Goal: Task Accomplishment & Management: Use online tool/utility

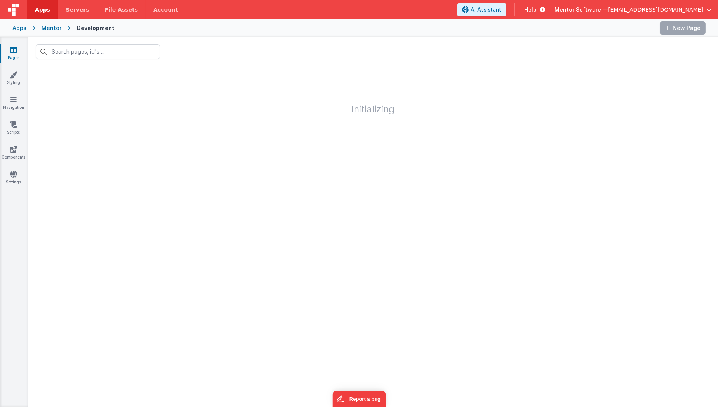
click at [17, 48] on icon at bounding box center [13, 50] width 7 height 8
drag, startPoint x: 99, startPoint y: 61, endPoint x: 123, endPoint y: 51, distance: 26.3
click at [123, 51] on div at bounding box center [373, 51] width 690 height 30
click at [123, 51] on input "text" at bounding box center [98, 51] width 124 height 15
click at [79, 54] on input "text" at bounding box center [98, 51] width 124 height 15
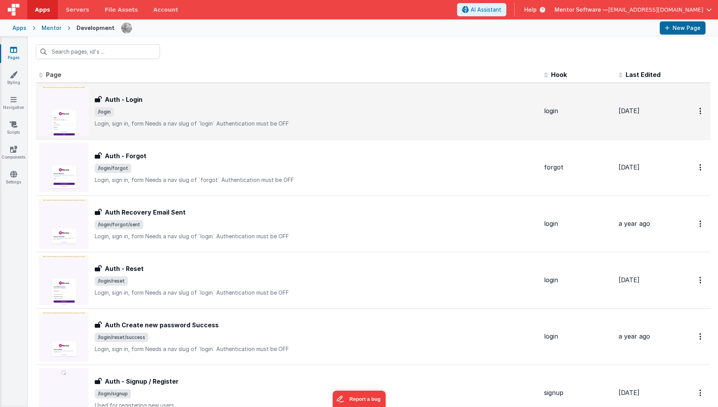
drag, startPoint x: 193, startPoint y: 51, endPoint x: 109, endPoint y: 82, distance: 88.7
click at [193, 51] on div at bounding box center [373, 51] width 690 height 30
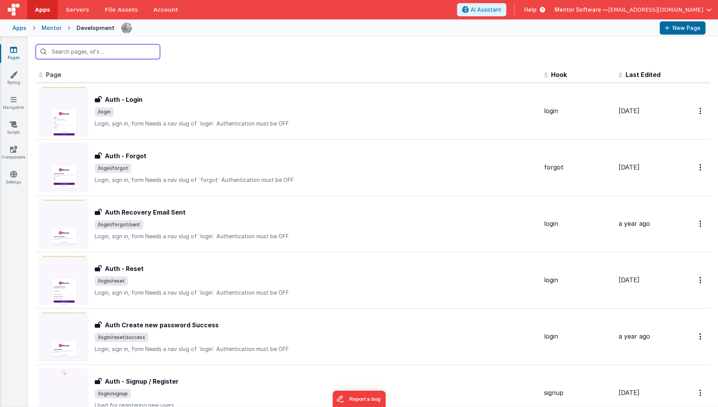
click at [97, 56] on input "text" at bounding box center [98, 51] width 124 height 15
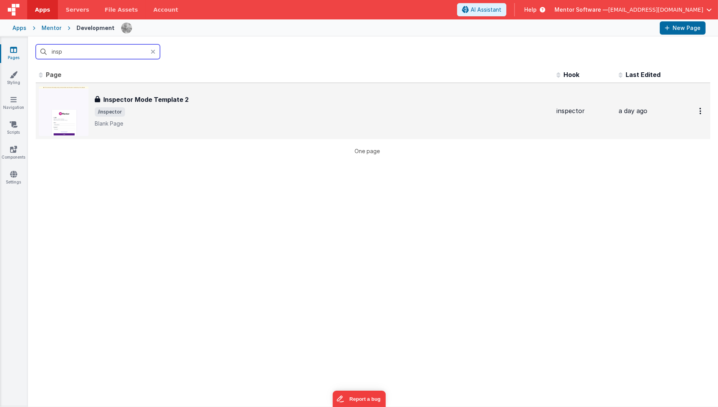
type input "insp"
click at [132, 100] on h3 "Inspector Mode Template 2" at bounding box center [145, 99] width 85 height 9
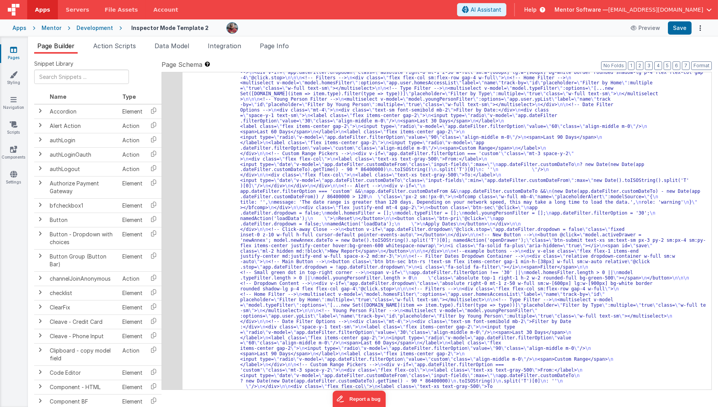
scroll to position [127, 0]
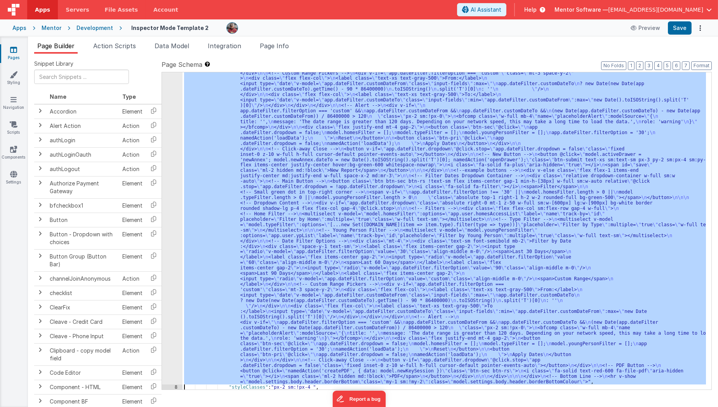
click at [172, 230] on div "7" at bounding box center [172, 140] width 21 height 487
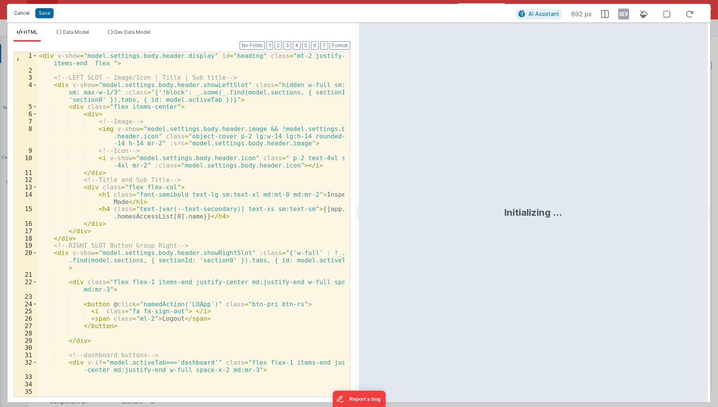
click at [19, 17] on button "Cancel" at bounding box center [21, 13] width 23 height 11
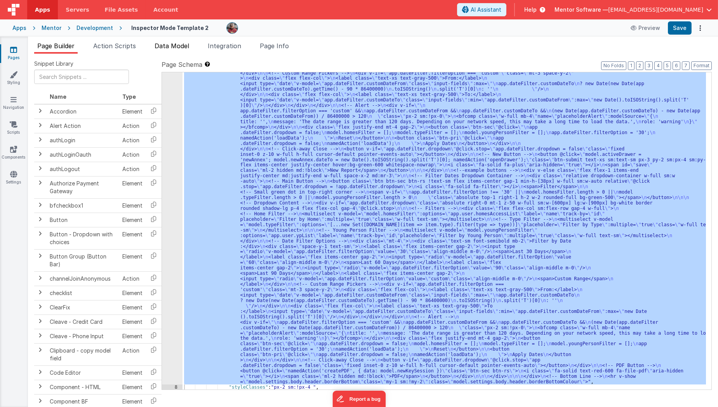
click at [160, 47] on span "Data Model" at bounding box center [172, 46] width 35 height 8
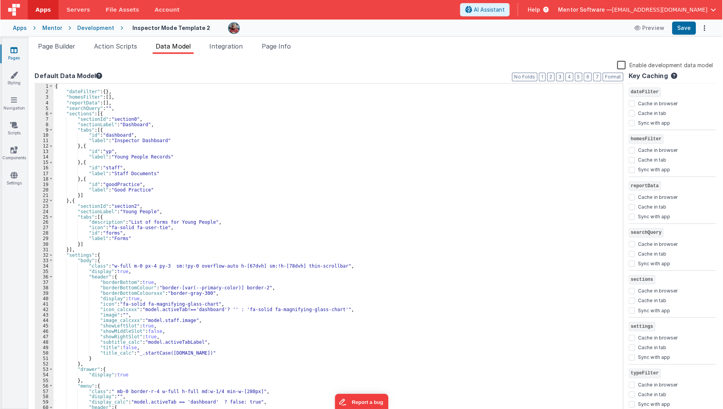
scroll to position [1, 0]
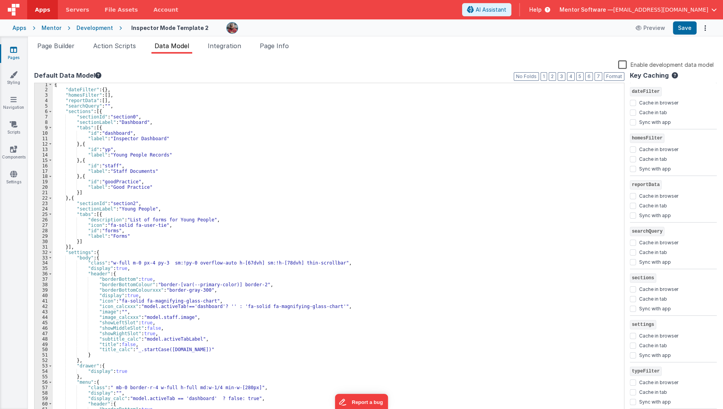
click at [73, 196] on div "{ "dateFilter" : { } , "homesFilter" : [ ] , "reportData" : [ ] , "searchQuery"…" at bounding box center [336, 253] width 566 height 343
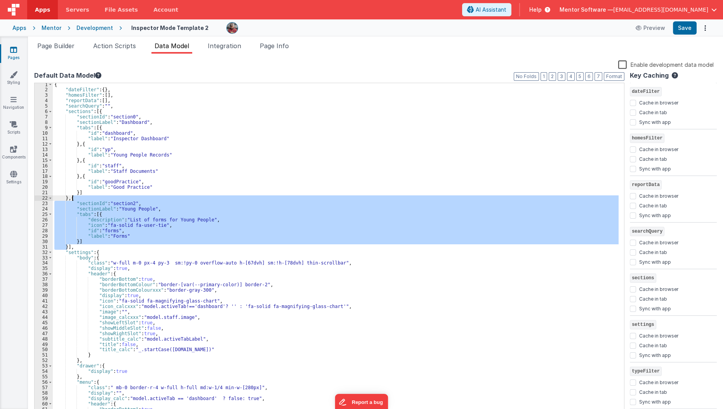
click at [73, 196] on div "{ "dateFilter" : { } , "homesFilter" : [ ] , "reportData" : [ ] , "searchQuery"…" at bounding box center [336, 249] width 566 height 332
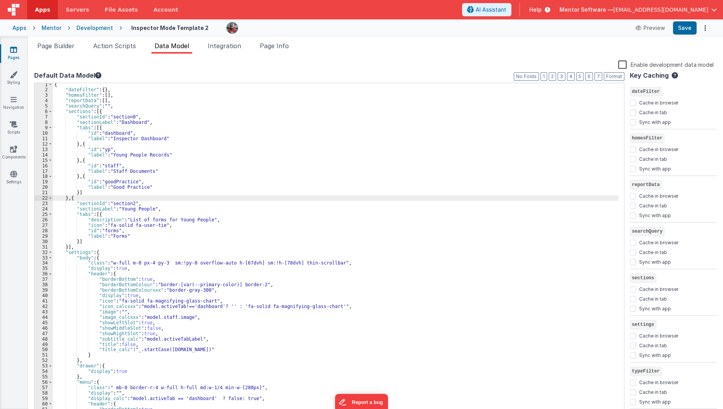
drag, startPoint x: 73, startPoint y: 196, endPoint x: 76, endPoint y: 238, distance: 41.6
drag, startPoint x: 76, startPoint y: 238, endPoint x: 77, endPoint y: 193, distance: 45.4
click at [77, 193] on div "{ "dateFilter" : { } , "homesFilter" : [ ] , "reportData" : [ ] , "searchQuery"…" at bounding box center [336, 253] width 566 height 343
click at [76, 196] on div "{ "dateFilter" : { } , "homesFilter" : [ ] , "reportData" : [ ] , "searchQuery"…" at bounding box center [336, 253] width 566 height 343
click at [71, 200] on div "{ "dateFilter" : { } , "homesFilter" : [ ] , "reportData" : [ ] , "searchQuery"…" at bounding box center [336, 253] width 566 height 343
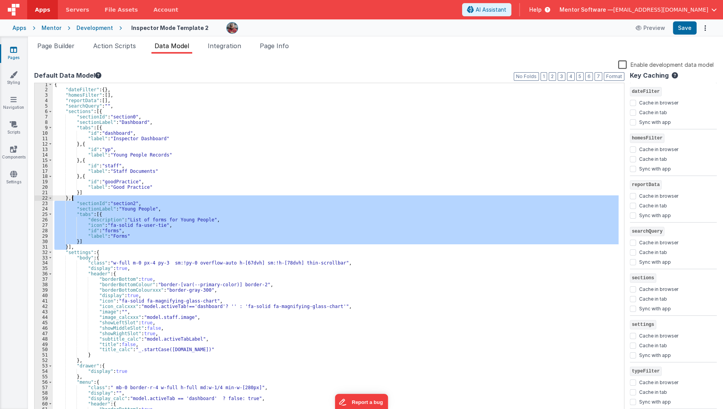
click at [71, 200] on div "{ "dateFilter" : { } , "homesFilter" : [ ] , "reportData" : [ ] , "searchQuery"…" at bounding box center [336, 253] width 566 height 343
click at [66, 245] on div "{ "dateFilter" : { } , "homesFilter" : [ ] , "reportData" : [ ] , "searchQuery"…" at bounding box center [336, 249] width 566 height 332
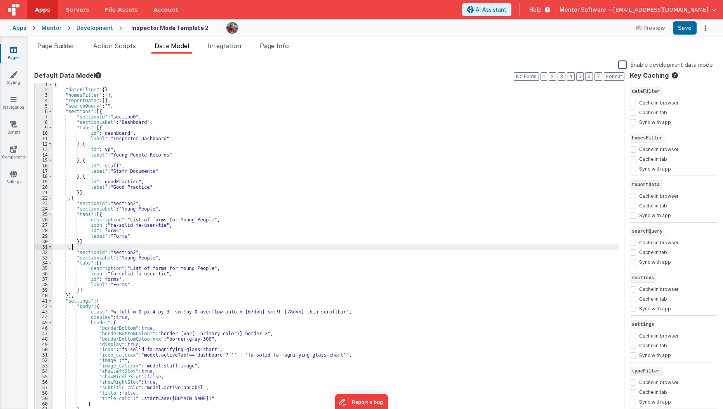
click at [133, 248] on div "{ "dateFilter" : { } , "homesFilter" : [ ] , "reportData" : [ ] , "searchQuery"…" at bounding box center [336, 253] width 566 height 343
click at [132, 250] on div "{ "dateFilter" : { } , "homesFilter" : [ ] , "reportData" : [ ] , "searchQuery"…" at bounding box center [336, 253] width 566 height 343
click at [132, 203] on div "{ "dateFilter" : { } , "homesFilter" : [ ] , "reportData" : [ ] , "searchQuery"…" at bounding box center [336, 253] width 566 height 343
click at [132, 252] on div "{ "dateFilter" : { } , "homesFilter" : [ ] , "reportData" : [ ] , "searchQuery"…" at bounding box center [336, 253] width 566 height 343
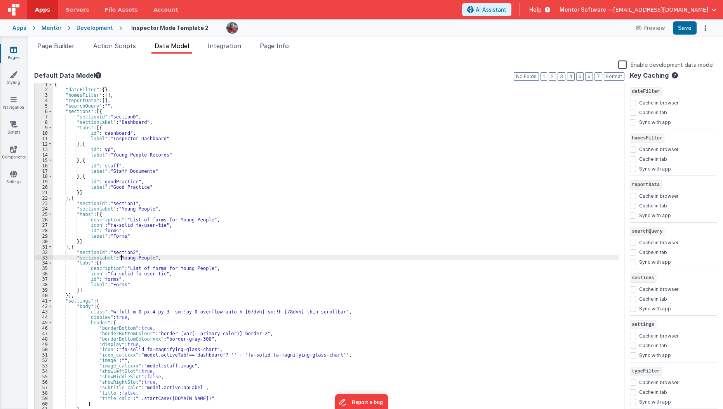
click at [120, 258] on div "{ "dateFilter" : { } , "homesFilter" : [ ] , "reportData" : [ ] , "searchQuery"…" at bounding box center [336, 253] width 566 height 343
click at [110, 281] on div "{ "dateFilter" : { } , "homesFilter" : [ ] , "reportData" : [ ] , "searchQuery"…" at bounding box center [336, 253] width 566 height 343
click at [115, 281] on div "{ "dateFilter" : { } , "homesFilter" : [ ] , "reportData" : [ ] , "searchQuery"…" at bounding box center [336, 253] width 566 height 343
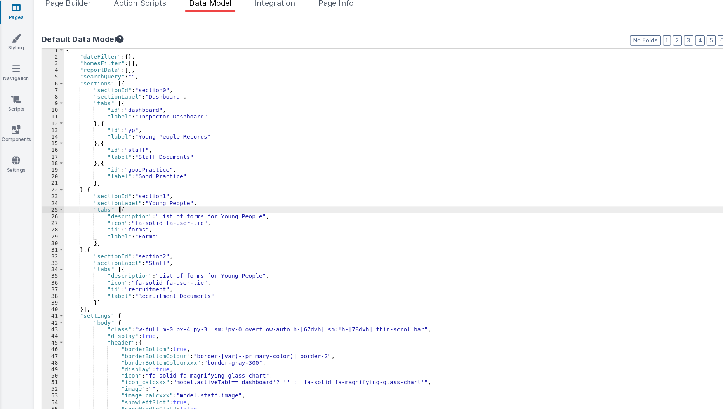
click at [98, 213] on div "{ "dateFilter" : { } , "homesFilter" : [ ] , "reportData" : [ ] , "searchQuery"…" at bounding box center [336, 253] width 566 height 343
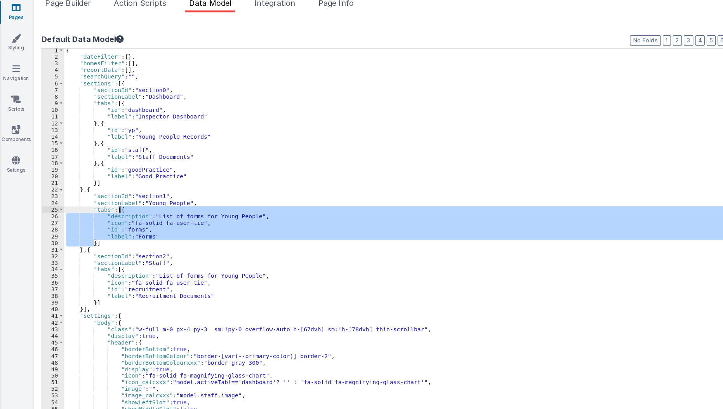
click at [98, 213] on div "{ "dateFilter" : { } , "homesFilter" : [ ] , "reportData" : [ ] , "searchQuery"…" at bounding box center [336, 253] width 566 height 343
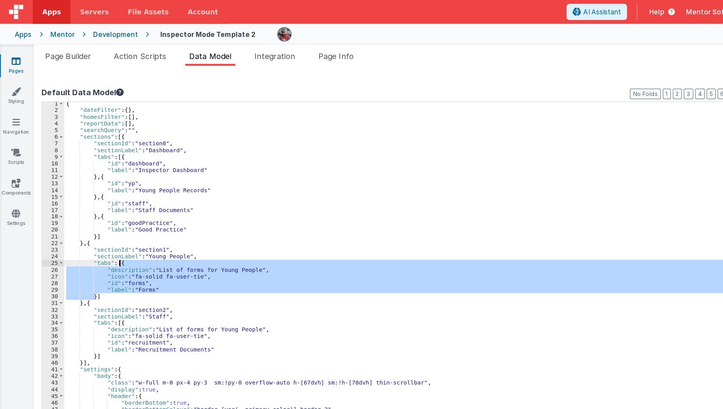
click at [78, 197] on div "{ "dateFilter" : { } , "homesFilter" : [ ] , "reportData" : [ ] , "searchQuery"…" at bounding box center [336, 249] width 566 height 332
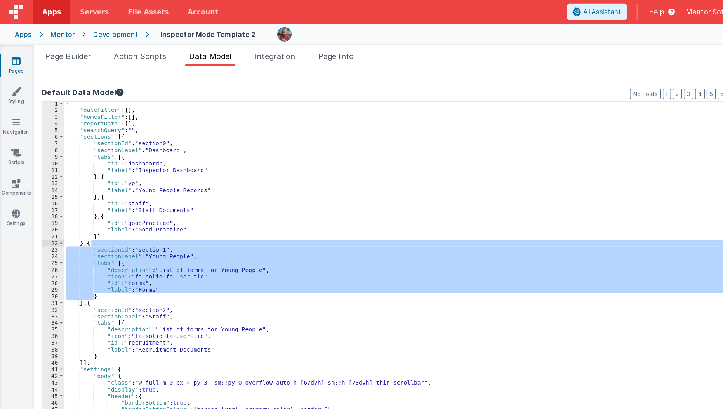
click at [76, 238] on div "{ "dateFilter" : { } , "homesFilter" : [ ] , "reportData" : [ ] , "searchQuery"…" at bounding box center [336, 249] width 566 height 332
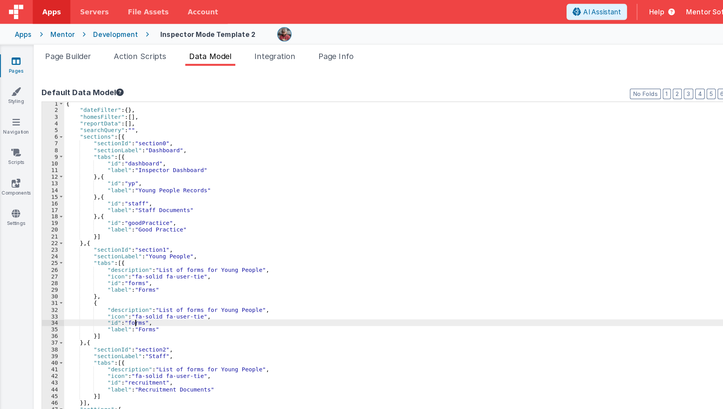
click at [112, 261] on div "{ "dateFilter" : { } , "homesFilter" : [ ] , "reportData" : [ ] , "searchQuery"…" at bounding box center [336, 253] width 566 height 343
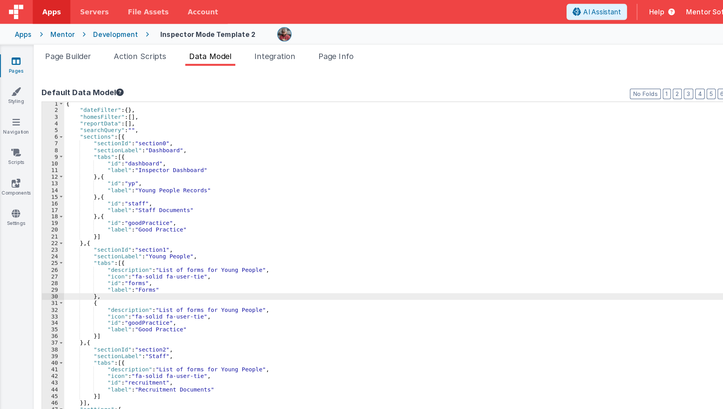
click at [114, 239] on div "{ "dateFilter" : { } , "homesFilter" : [ ] , "reportData" : [ ] , "searchQuery"…" at bounding box center [336, 253] width 566 height 343
click at [98, 214] on div "{ "dateFilter" : { } , "homesFilter" : [ ] , "reportData" : [ ] , "searchQuery"…" at bounding box center [336, 253] width 566 height 343
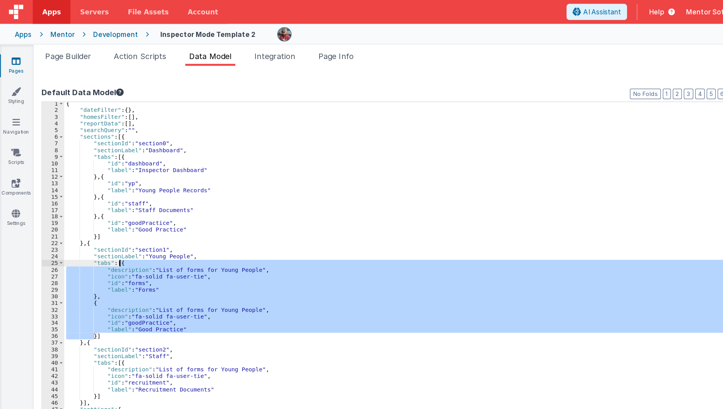
click at [98, 214] on div "{ "dateFilter" : { } , "homesFilter" : [ ] , "reportData" : [ ] , "searchQuery"…" at bounding box center [336, 253] width 566 height 343
click at [98, 214] on div "{ "dateFilter" : { } , "homesFilter" : [ ] , "reportData" : [ ] , "searchQuery"…" at bounding box center [336, 249] width 566 height 332
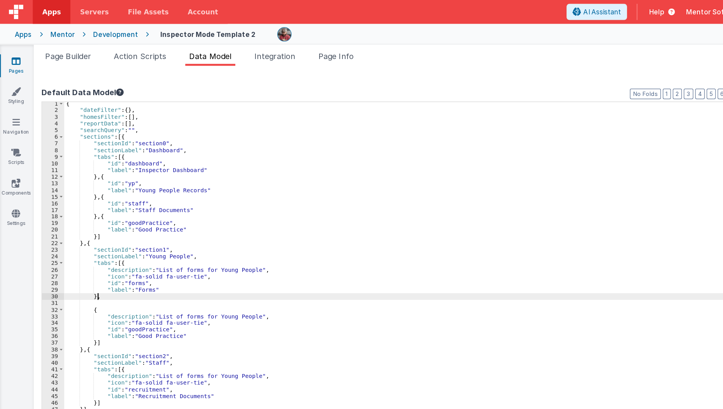
paste textarea
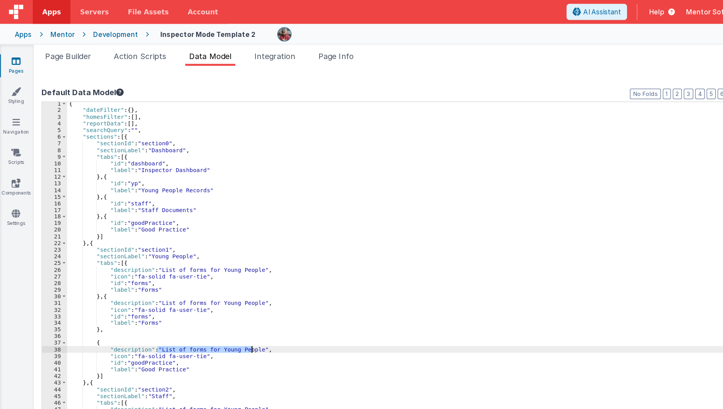
click at [90, 273] on div "{ "dateFilter" : { } , "homesFilter" : [ ] , "reportData" : [ ] , "searchQuery"…" at bounding box center [337, 253] width 564 height 343
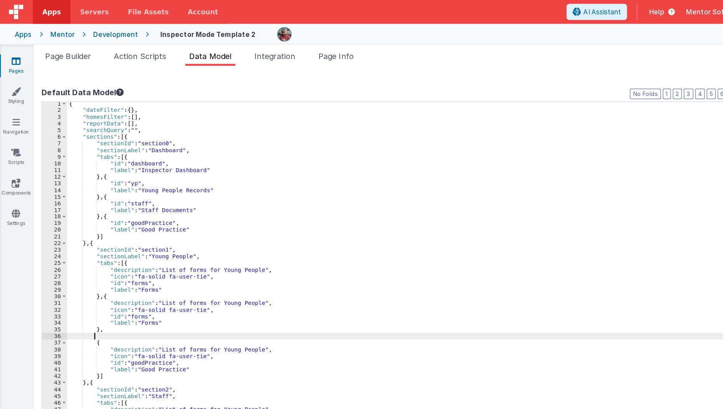
click at [90, 273] on div "{ "dateFilter" : { } , "homesFilter" : [ ] , "reportData" : [ ] , "searchQuery"…" at bounding box center [337, 253] width 564 height 343
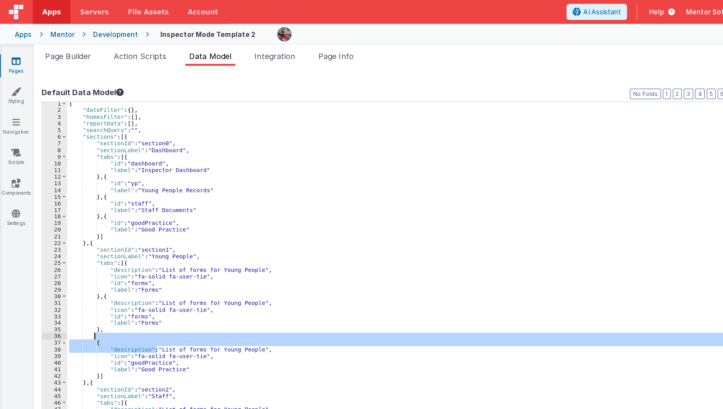
click at [90, 273] on div "{ "dateFilter" : { } , "homesFilter" : [ ] , "reportData" : [ ] , "searchQuery"…" at bounding box center [337, 253] width 564 height 343
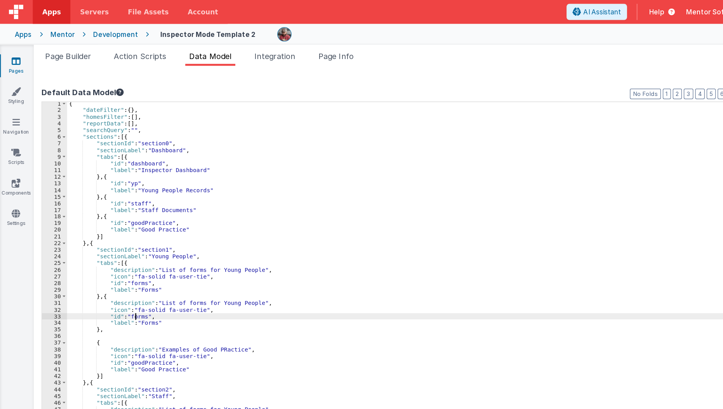
click at [109, 257] on div "{ "dateFilter" : { } , "homesFilter" : [ ] , "reportData" : [ ] , "searchQuery"…" at bounding box center [337, 253] width 564 height 343
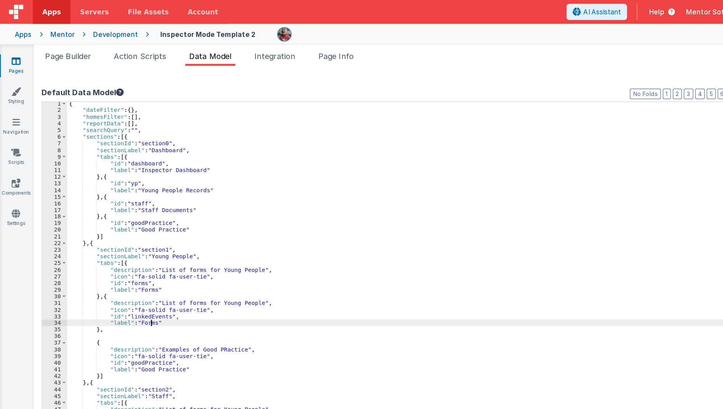
click at [124, 264] on div "{ "dateFilter" : { } , "homesFilter" : [ ] , "reportData" : [ ] , "searchQuery"…" at bounding box center [337, 253] width 564 height 343
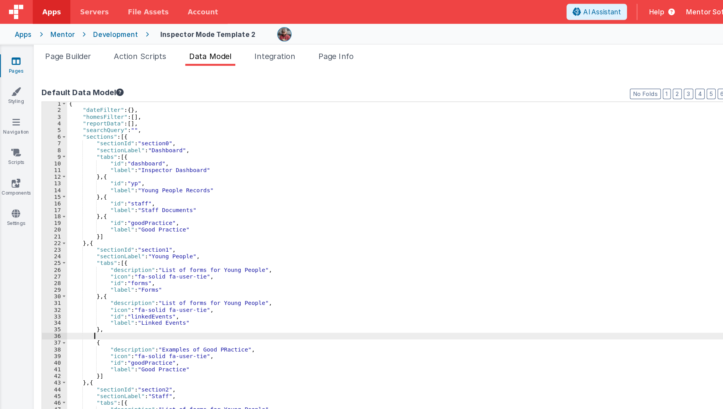
click at [120, 271] on div "{ "dateFilter" : { } , "homesFilter" : [ ] , "reportData" : [ ] , "searchQuery"…" at bounding box center [337, 253] width 564 height 343
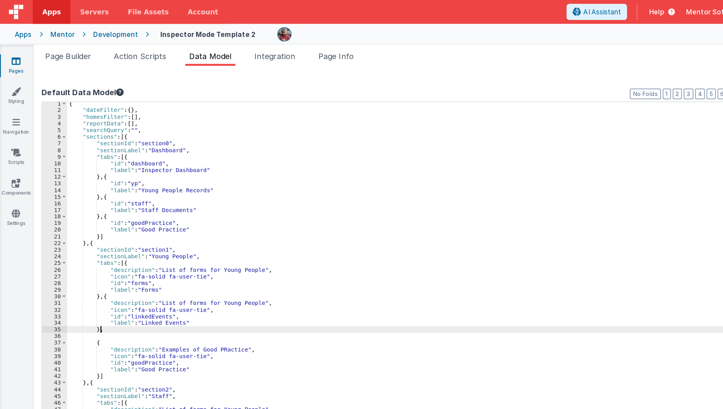
click at [123, 267] on div "{ "dateFilter" : { } , "homesFilter" : [ ] , "reportData" : [ ] , "searchQuery"…" at bounding box center [337, 253] width 564 height 343
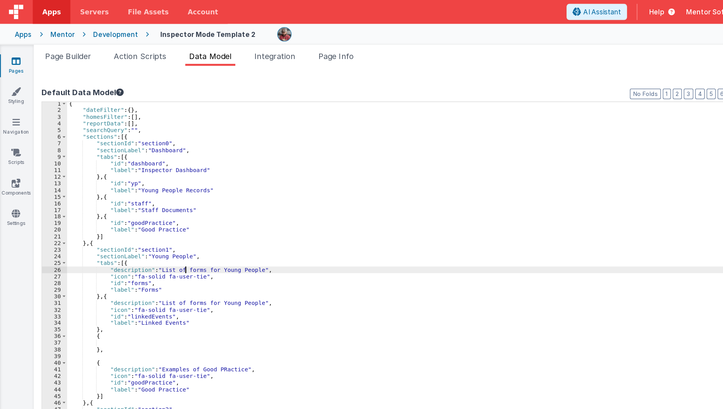
click at [151, 219] on div "{ "dateFilter" : { } , "homesFilter" : [ ] , "reportData" : [ ] , "searchQuery"…" at bounding box center [337, 253] width 564 height 343
click at [148, 221] on div "{ "dateFilter" : { } , "homesFilter" : [ ] , "reportData" : [ ] , "searchQuery"…" at bounding box center [337, 253] width 564 height 343
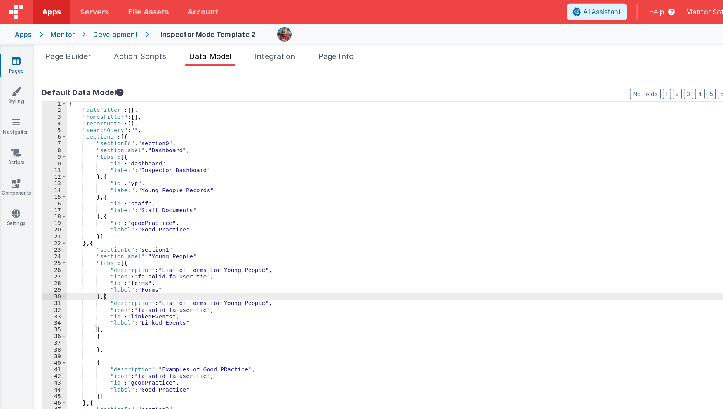
click at [85, 241] on div "{ "dateFilter" : { } , "homesFilter" : [ ] , "reportData" : [ ] , "searchQuery"…" at bounding box center [337, 253] width 564 height 343
click at [83, 242] on div "{ "dateFilter" : { } , "homesFilter" : [ ] , "reportData" : [ ] , "searchQuery"…" at bounding box center [337, 253] width 564 height 343
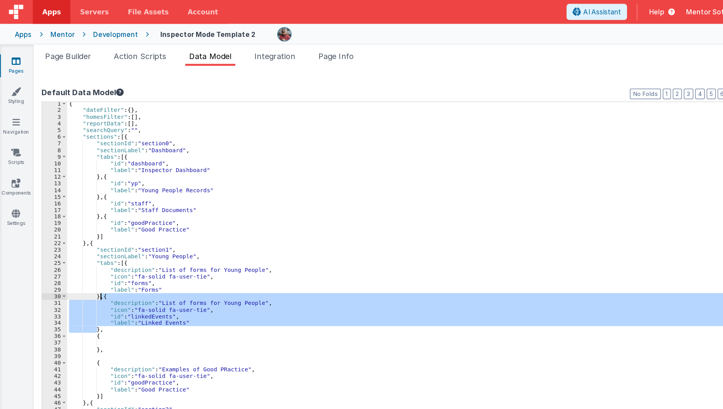
click at [83, 242] on div "{ "dateFilter" : { } , "homesFilter" : [ ] , "reportData" : [ ] , "searchQuery"…" at bounding box center [336, 249] width 563 height 332
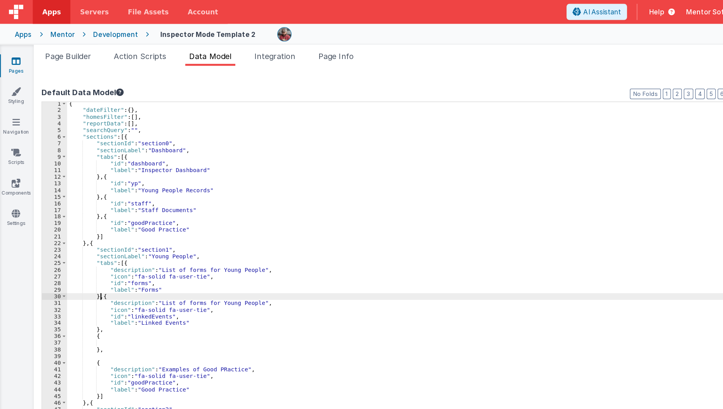
paste textarea
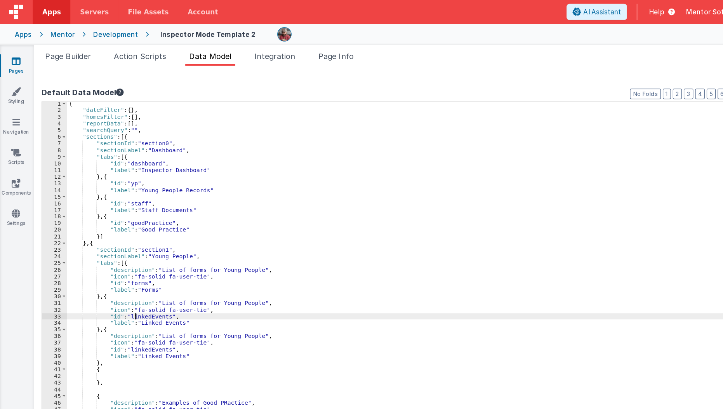
click at [111, 258] on div "{ "dateFilter" : { } , "homesFilter" : [ ] , "reportData" : [ ] , "searchQuery"…" at bounding box center [337, 253] width 564 height 343
click at [114, 264] on div "{ "dateFilter" : { } , "homesFilter" : [ ] , "reportData" : [ ] , "searchQuery"…" at bounding box center [337, 253] width 564 height 343
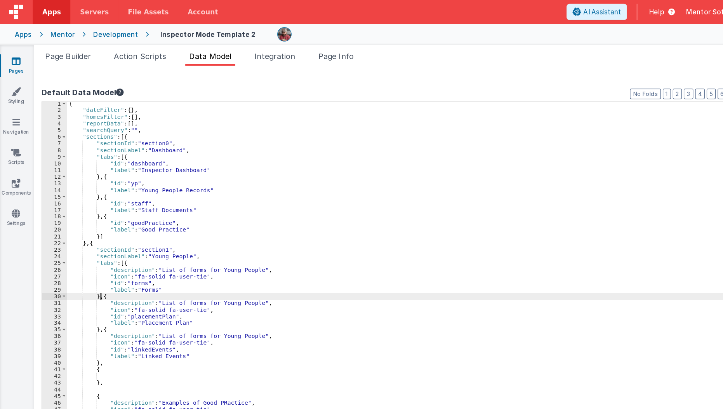
click at [82, 241] on div "{ "dateFilter" : { } , "homesFilter" : [ ] , "reportData" : [ ] , "searchQuery"…" at bounding box center [337, 253] width 564 height 343
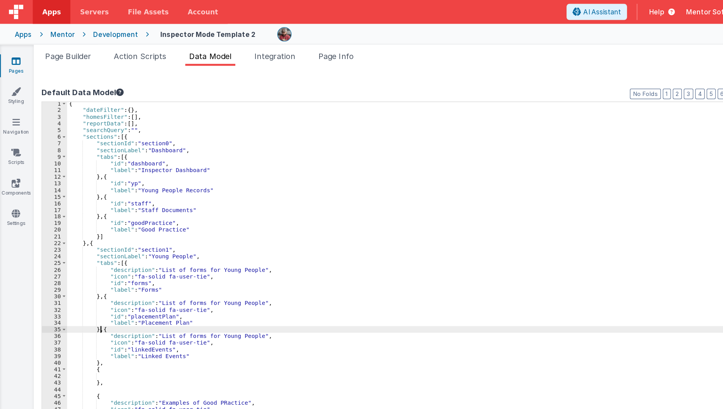
click at [83, 268] on div "{ "dateFilter" : { } , "homesFilter" : [ ] , "reportData" : [ ] , "searchQuery"…" at bounding box center [337, 253] width 564 height 343
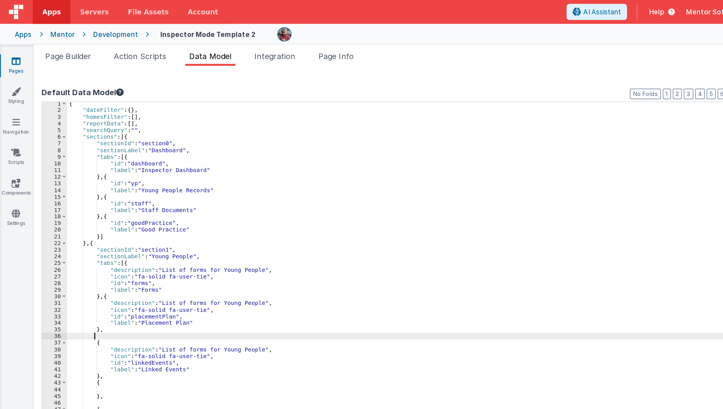
paste textarea
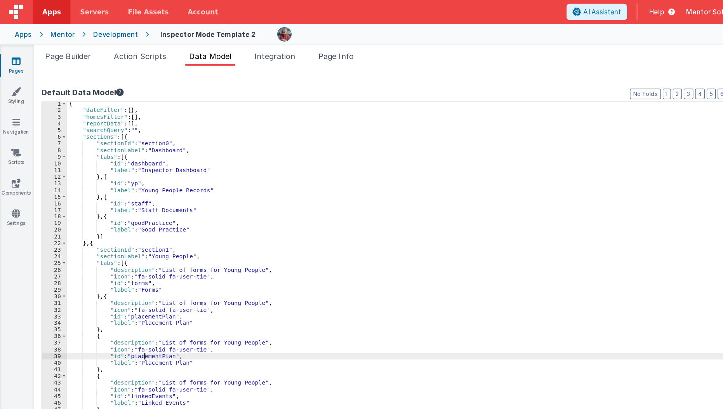
click at [117, 290] on div "{ "dateFilter" : { } , "homesFilter" : [ ] , "reportData" : [ ] , "searchQuery"…" at bounding box center [337, 253] width 564 height 343
click at [114, 296] on div "{ "dateFilter" : { } , "homesFilter" : [ ] , "reportData" : [ ] , "searchQuery"…" at bounding box center [337, 253] width 564 height 343
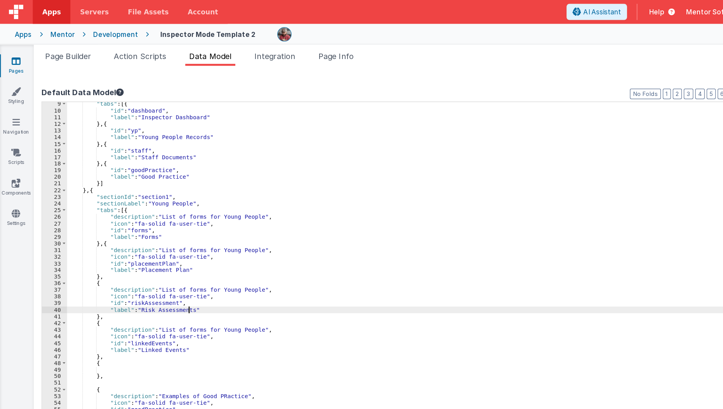
scroll to position [45, 0]
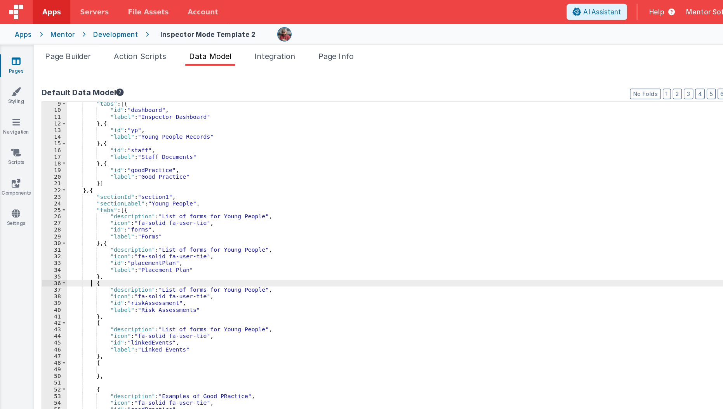
click at [76, 229] on div ""tabs" : [{ "id" : "dashboard" , "label" : "Inspector Dashboard" } , { "id" : "…" at bounding box center [337, 253] width 564 height 343
click at [77, 229] on div ""tabs" : [{ "id" : "dashboard" , "label" : "Inspector Dashboard" } , { "id" : "…" at bounding box center [337, 253] width 564 height 343
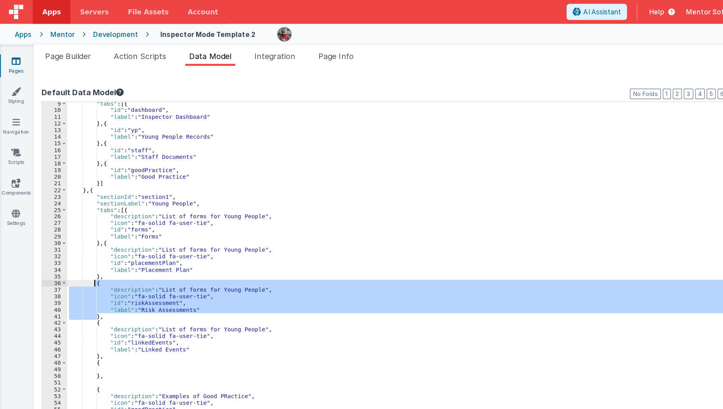
click at [77, 229] on div ""tabs" : [{ "id" : "dashboard" , "label" : "Inspector Dashboard" } , { "id" : "…" at bounding box center [337, 253] width 564 height 343
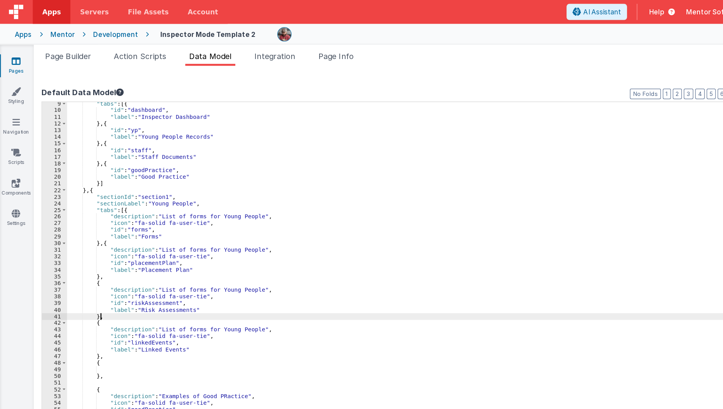
click at [97, 260] on div ""tabs" : [{ "id" : "dashboard" , "label" : "Inspector Dashboard" } , { "id" : "…" at bounding box center [337, 253] width 564 height 343
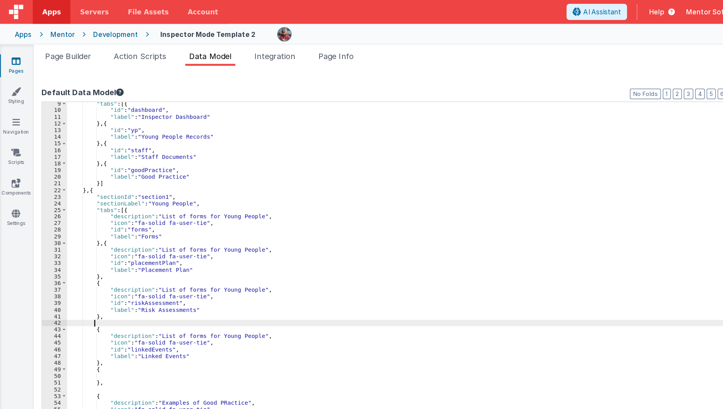
paste textarea
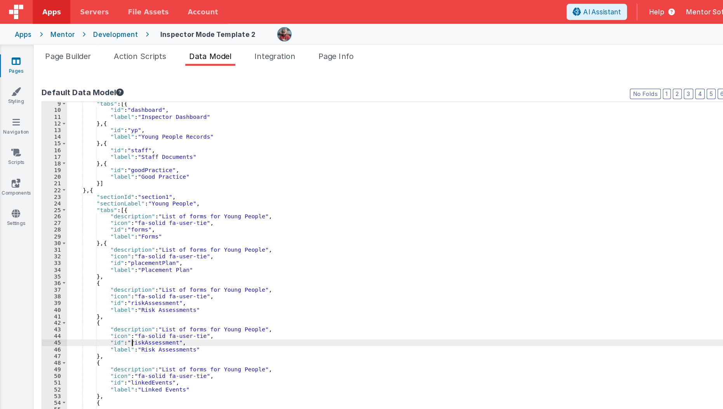
click at [108, 280] on div ""tabs" : [{ "id" : "dashboard" , "label" : "Inspector Dashboard" } , { "id" : "…" at bounding box center [337, 253] width 564 height 343
click at [139, 215] on div ""tabs" : [{ "id" : "dashboard" , "label" : "Inspector Dashboard" } , { "id" : "…" at bounding box center [337, 253] width 564 height 343
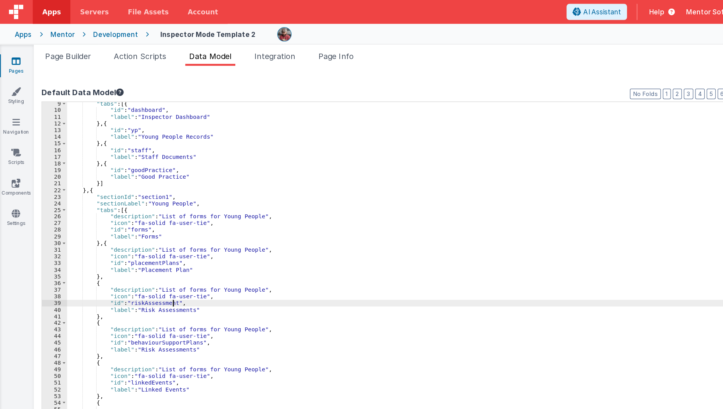
click at [141, 247] on div ""tabs" : [{ "id" : "dashboard" , "label" : "Inspector Dashboard" } , { "id" : "…" at bounding box center [337, 253] width 564 height 343
click at [156, 288] on div ""tabs" : [{ "id" : "dashboard" , "label" : "Inspector Dashboard" } , { "id" : "…" at bounding box center [337, 253] width 564 height 343
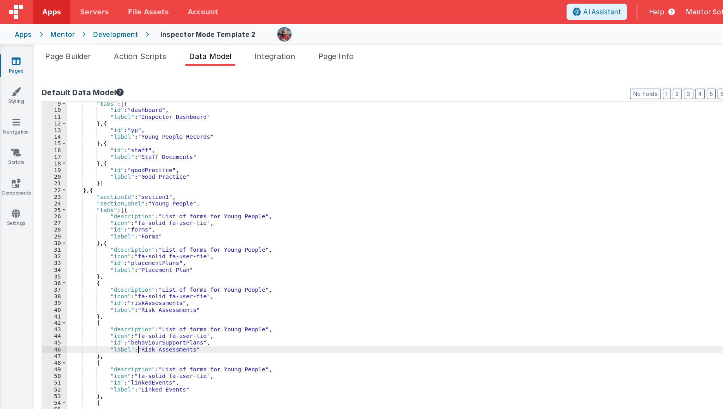
click at [113, 285] on div ""tabs" : [{ "id" : "dashboard" , "label" : "Inspector Dashboard" } , { "id" : "…" at bounding box center [337, 253] width 564 height 343
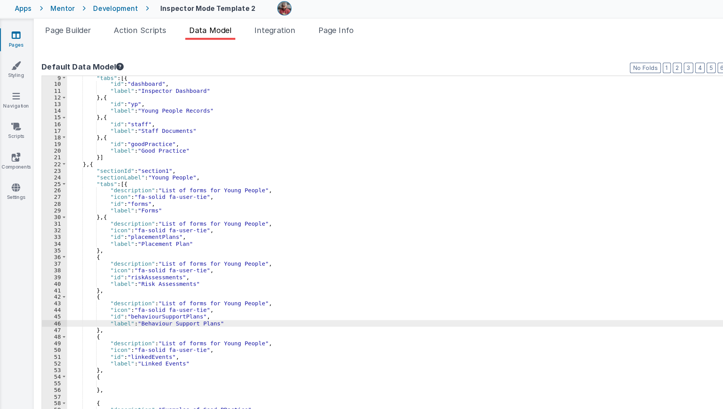
scroll to position [57, 0]
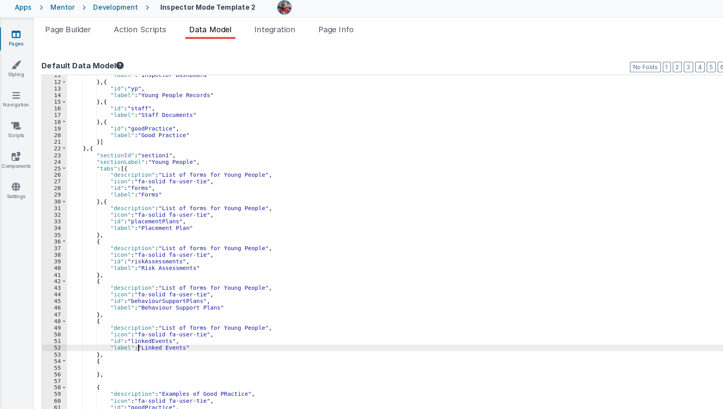
drag, startPoint x: 113, startPoint y: 285, endPoint x: 113, endPoint y: 306, distance: 21.7
click at [113, 306] on div ""label" : "Inspector Dashboard" } , { "id" : "yp" , "label" : "Young People Rec…" at bounding box center [337, 251] width 564 height 343
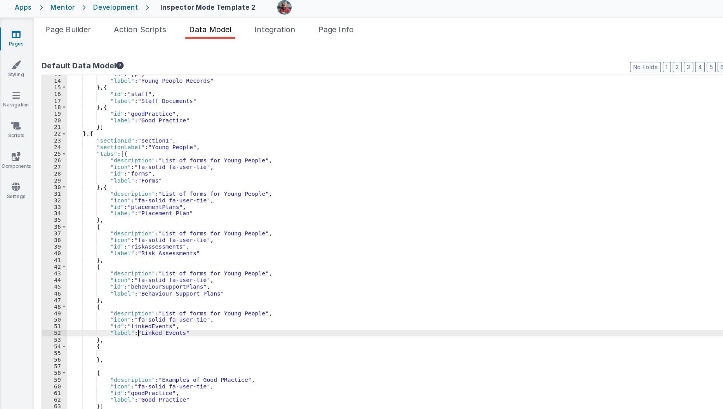
scroll to position [68, 0]
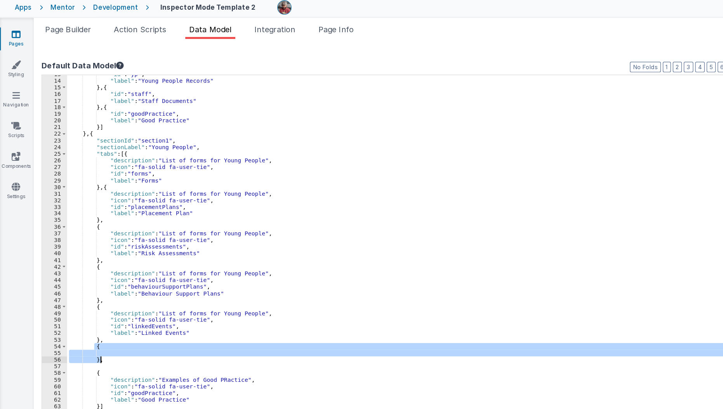
drag, startPoint x: 76, startPoint y: 302, endPoint x: 87, endPoint y: 316, distance: 17.7
click at [87, 316] on div ""id" : "yp" , "label" : "Young People Records" } , { "id" : "staff" , "label" :…" at bounding box center [337, 251] width 564 height 343
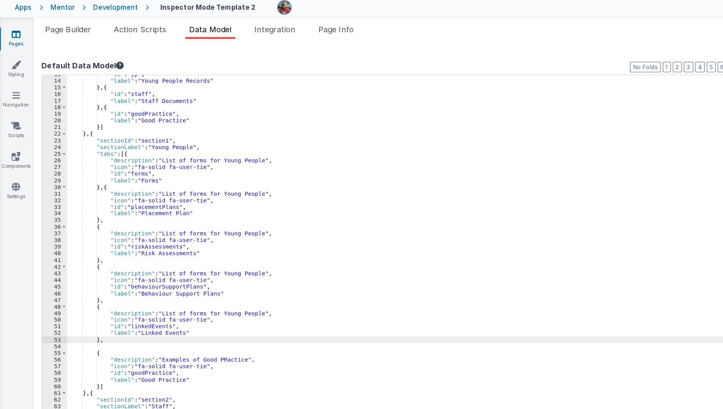
click at [76, 206] on div ""id" : "yp" , "label" : "Young People Records" } , { "id" : "staff" , "label" :…" at bounding box center [337, 251] width 564 height 343
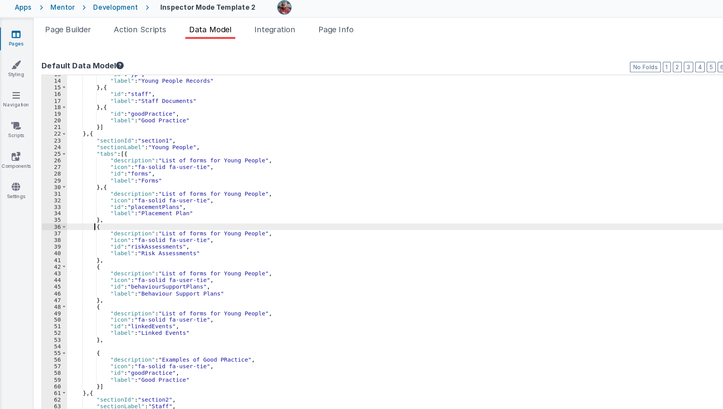
click at [76, 206] on div ""id" : "yp" , "label" : "Young People Records" } , { "id" : "staff" , "label" :…" at bounding box center [337, 251] width 564 height 343
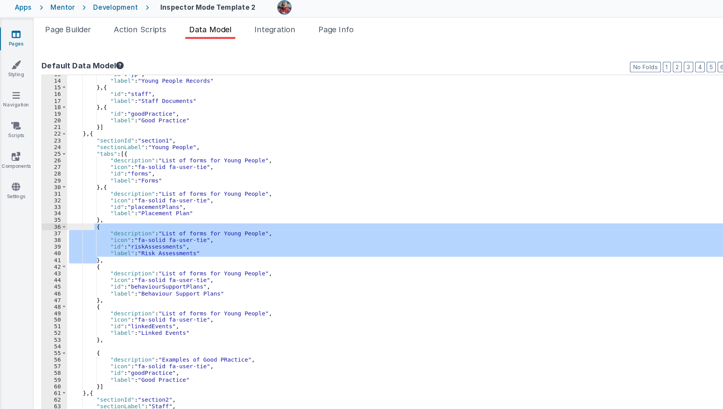
click at [89, 200] on div ""id" : "yp" , "label" : "Young People Records" } , { "id" : "staff" , "label" :…" at bounding box center [337, 251] width 564 height 343
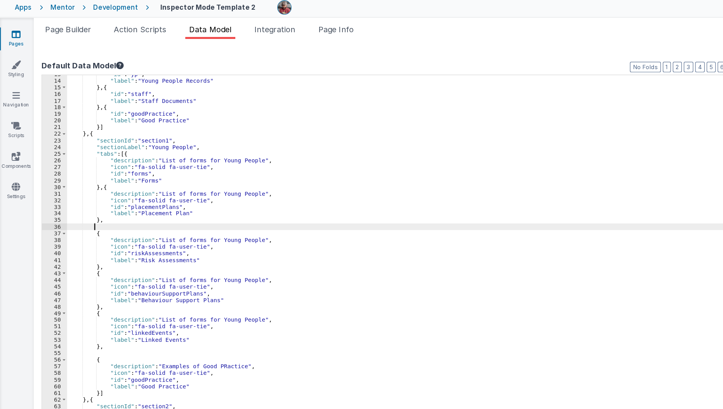
paste textarea
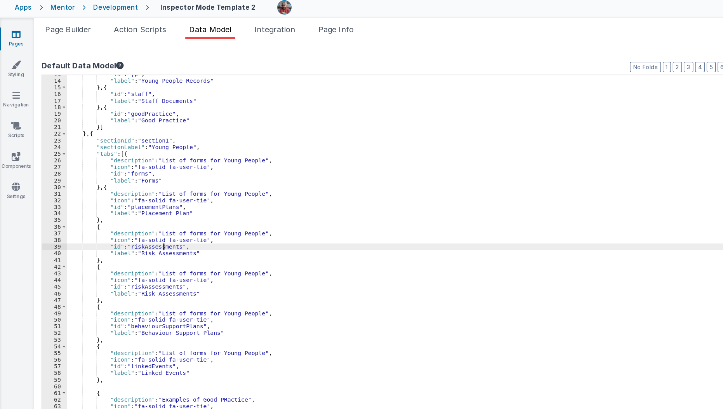
click at [132, 222] on div ""id" : "yp" , "label" : "Young People Records" } , { "id" : "staff" , "label" :…" at bounding box center [337, 251] width 564 height 343
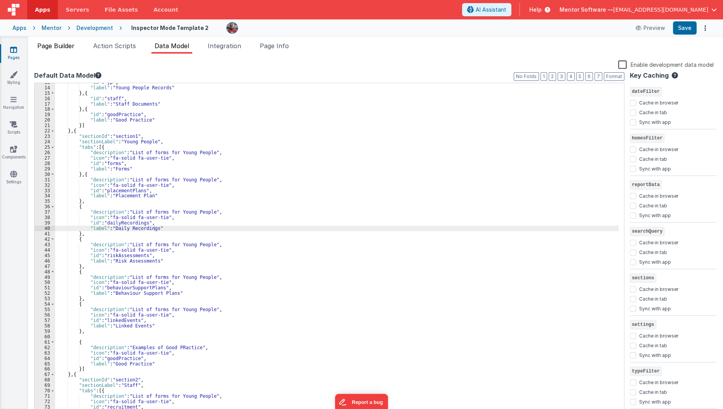
click at [59, 49] on span "Page Builder" at bounding box center [55, 46] width 37 height 8
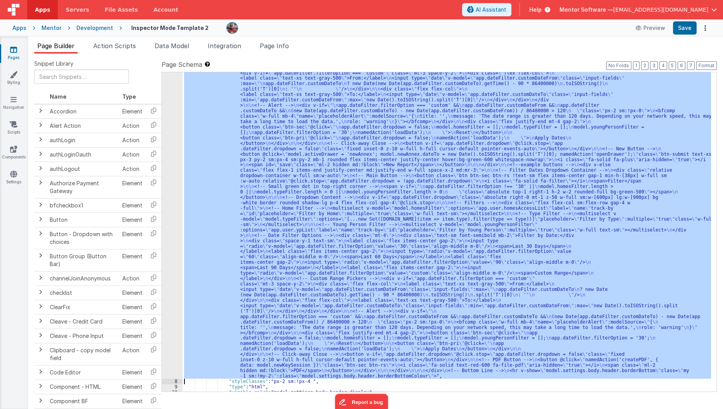
click at [228, 162] on div ""html" : "<div v-show= \" model.settings.body.header.display \" id= \" heading …" at bounding box center [446, 231] width 528 height 319
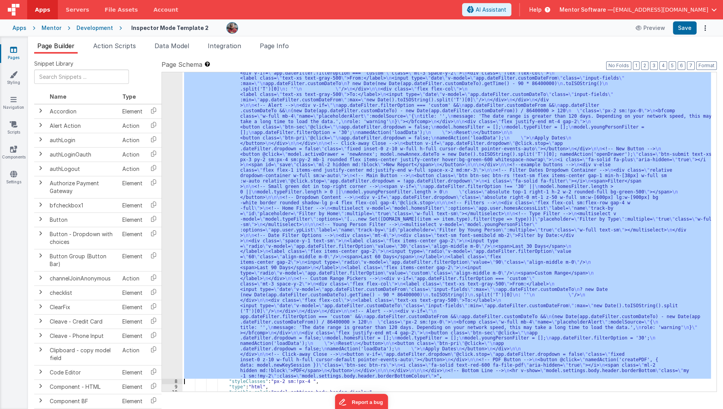
click at [173, 183] on div "7" at bounding box center [172, 138] width 21 height 482
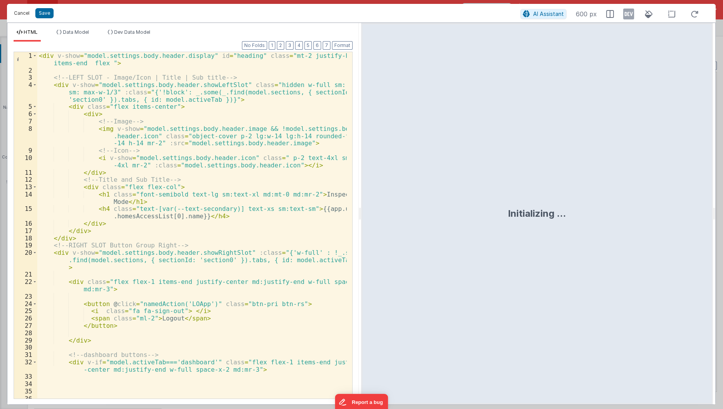
click at [28, 13] on button "Cancel" at bounding box center [21, 13] width 23 height 11
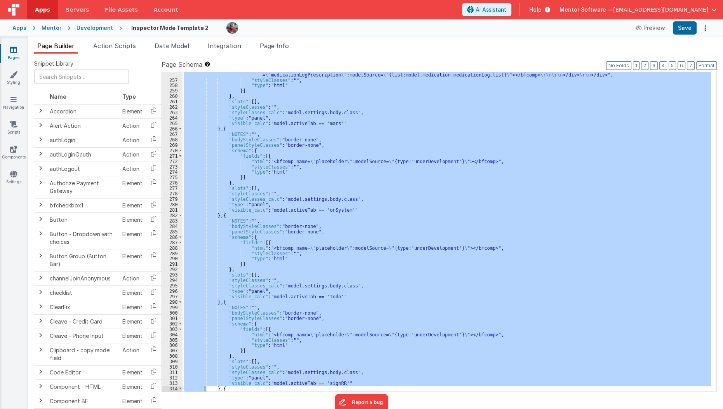
scroll to position [2625, 0]
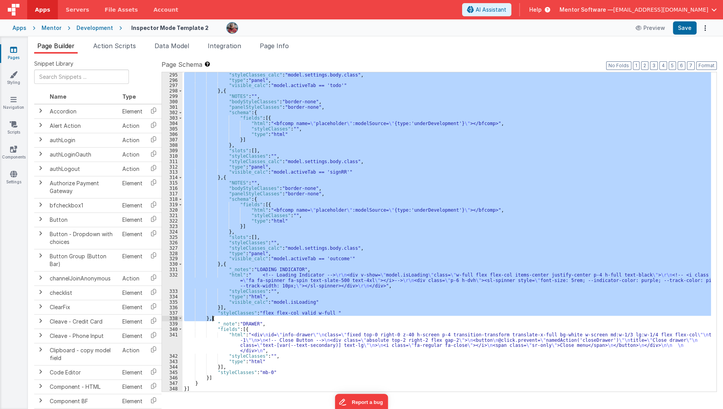
drag, startPoint x: 222, startPoint y: 204, endPoint x: 213, endPoint y: 321, distance: 117.2
click at [213, 321] on div ""styleClasses_calc" : "model.settings.body.class" , "type" : "panel" , "visible…" at bounding box center [446, 237] width 529 height 330
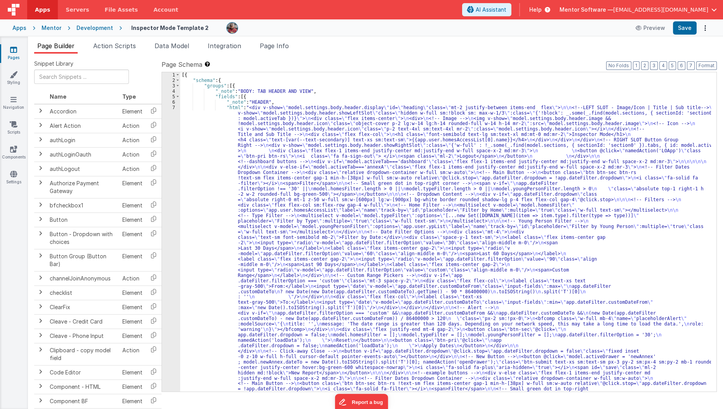
scroll to position [0, 0]
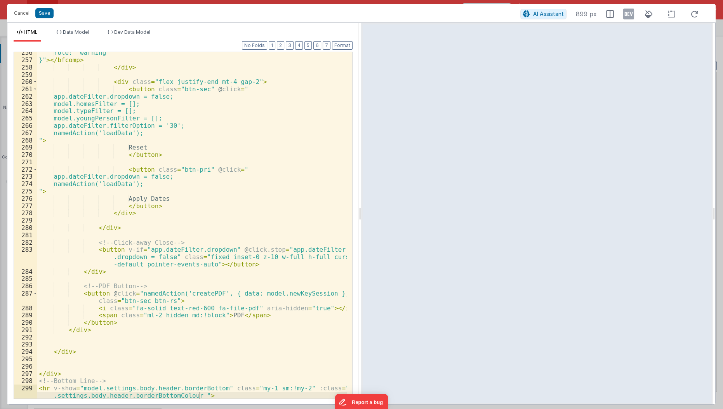
scroll to position [2381, 0]
click at [38, 14] on button "Save" at bounding box center [44, 13] width 18 height 10
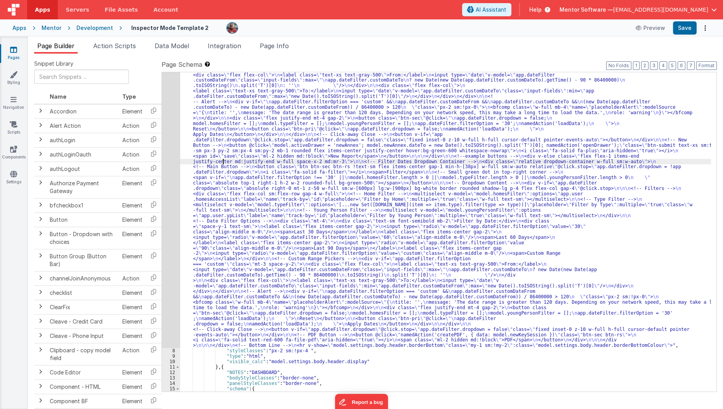
click at [222, 159] on div ""html" : "<div v-show= \" model.settings.body.header.display \" id= \" heading …" at bounding box center [445, 291] width 531 height 763
click at [166, 171] on div "7" at bounding box center [171, 129] width 18 height 438
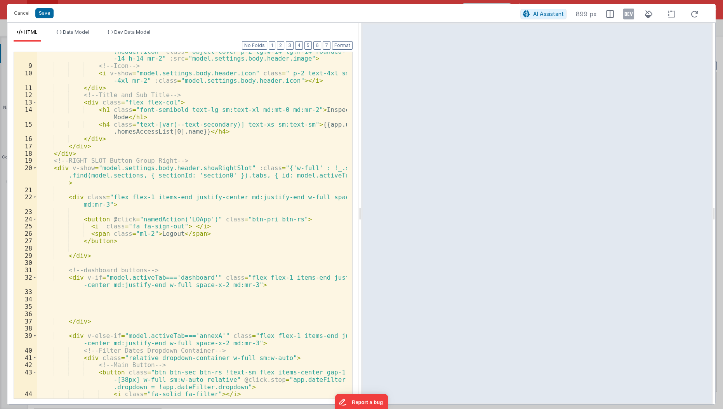
scroll to position [85, 0]
click at [24, 12] on button "Cancel" at bounding box center [21, 13] width 23 height 11
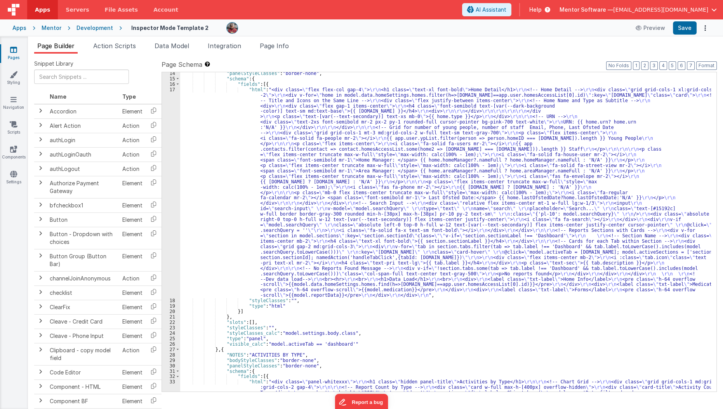
scroll to position [505, 0]
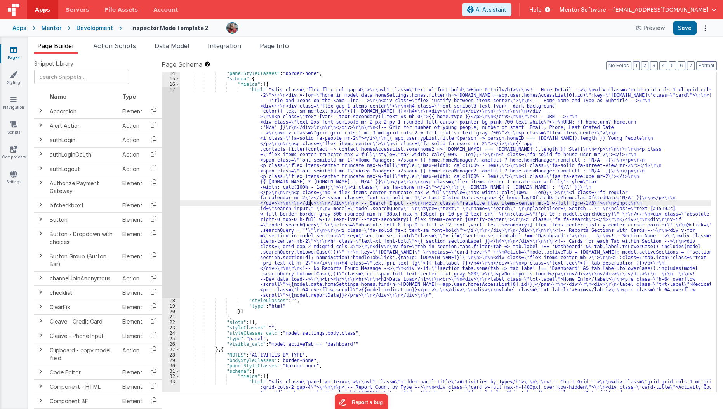
click at [309, 205] on div ""panelStyleClasses" : "border-none" , "schema" : { "fields" : [{ "html" : "<div…" at bounding box center [445, 314] width 531 height 487
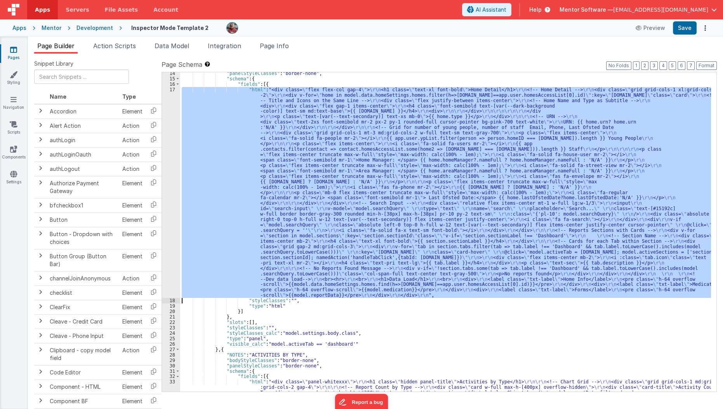
click at [166, 232] on div "17" at bounding box center [171, 192] width 18 height 211
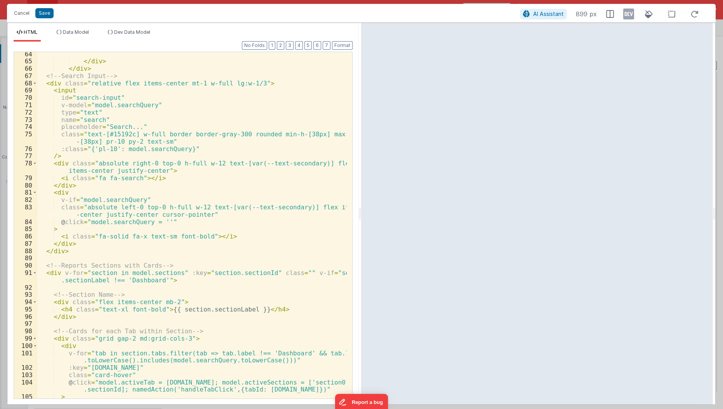
scroll to position [583, 0]
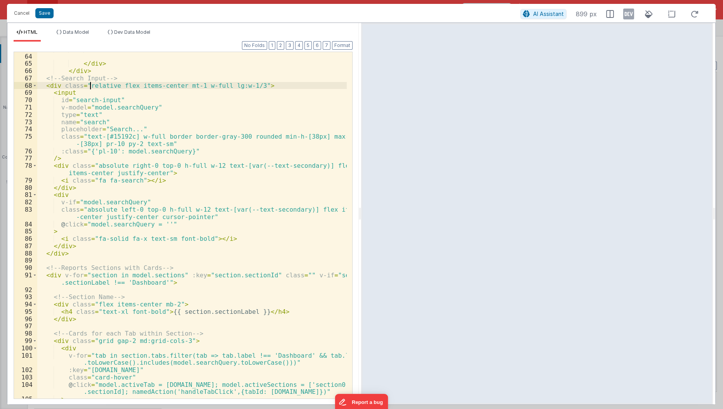
click at [89, 88] on div "</ div > </ div > </ div > <!-- Search Input --> < div class = "relative flex i…" at bounding box center [192, 226] width 310 height 362
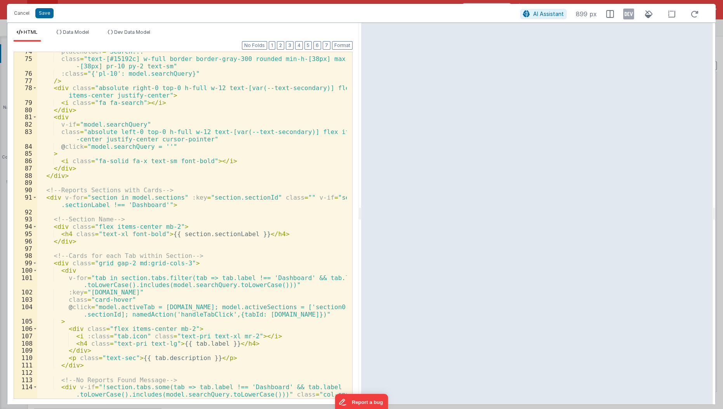
scroll to position [660, 0]
click at [35, 195] on span at bounding box center [35, 197] width 4 height 7
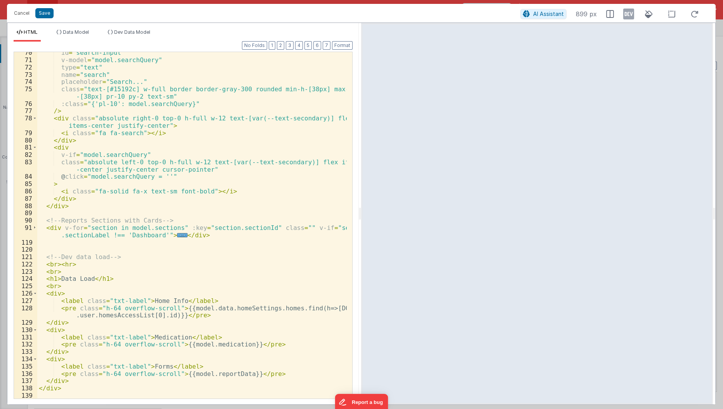
scroll to position [630, 0]
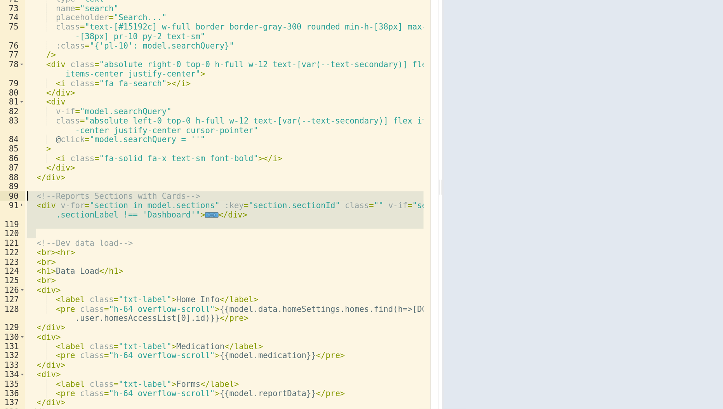
drag, startPoint x: 61, startPoint y: 249, endPoint x: 39, endPoint y: 218, distance: 38.1
click at [39, 218] on div "id = "search-input" v-model = "model.searchQuery" type = "text" name = "search"…" at bounding box center [192, 230] width 310 height 362
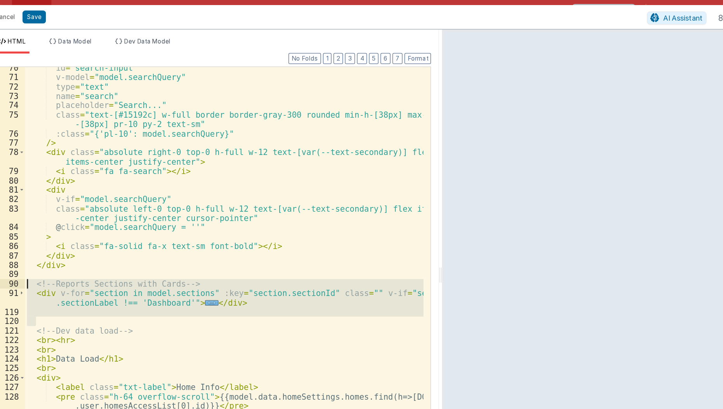
click at [172, 165] on div "id = "search-input" v-model = "model.searchQuery" type = "text" name = "search"…" at bounding box center [191, 225] width 309 height 346
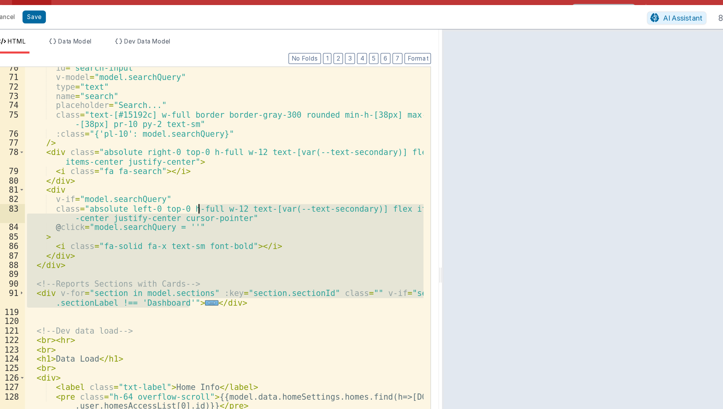
click at [172, 235] on div "id = "search-input" v-model = "model.searchQuery" type = "text" name = "search"…" at bounding box center [191, 225] width 309 height 346
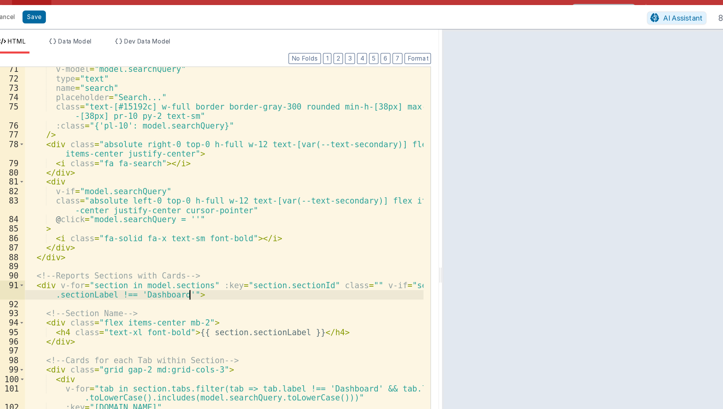
scroll to position [659, 0]
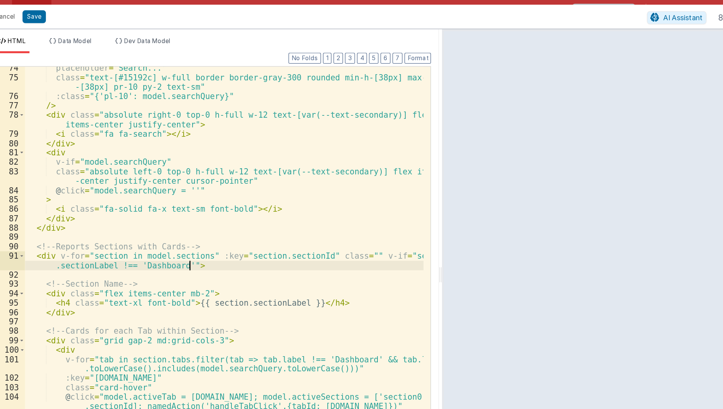
click at [109, 215] on div "placeholder = "Search..." class = "text-[#15192c] w-full border border-gray-300…" at bounding box center [192, 237] width 310 height 376
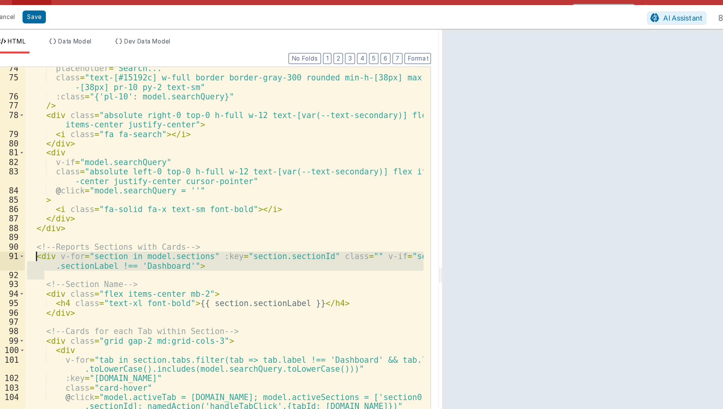
click at [109, 209] on div "placeholder = "Search..." class = "text-[#15192c] w-full border border-gray-300…" at bounding box center [191, 225] width 309 height 346
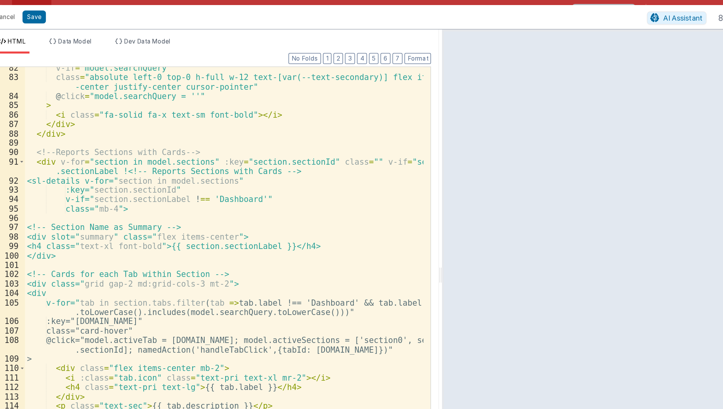
scroll to position [732, 0]
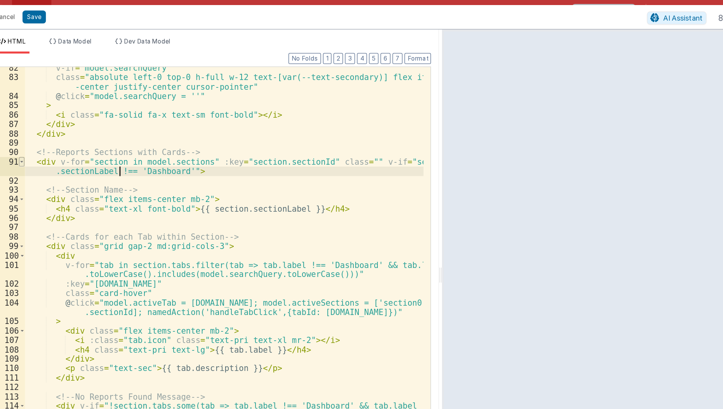
click at [34, 125] on span at bounding box center [35, 125] width 4 height 7
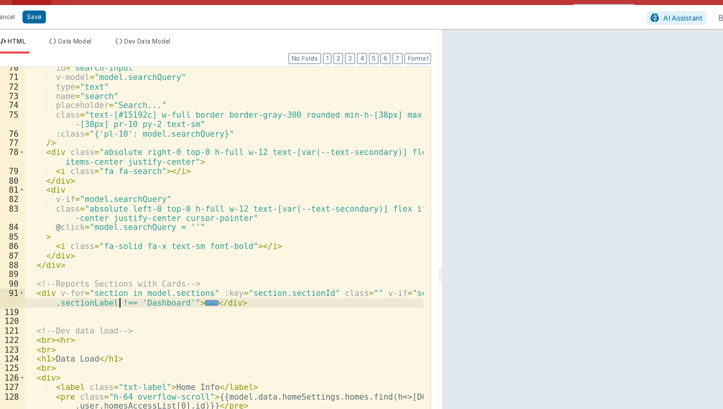
scroll to position [630, 0]
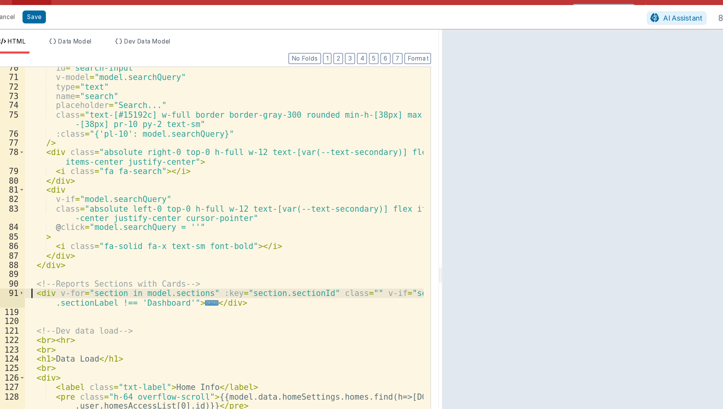
click at [42, 226] on div "id = "search-input" v-model = "model.searchQuery" type = "text" name = "search"…" at bounding box center [192, 230] width 310 height 362
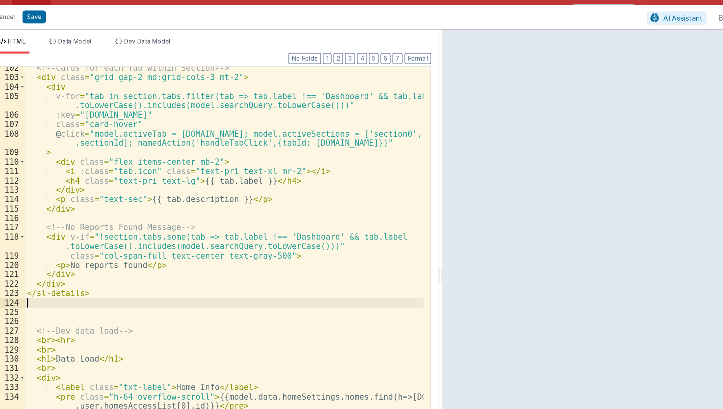
scroll to position [886, 0]
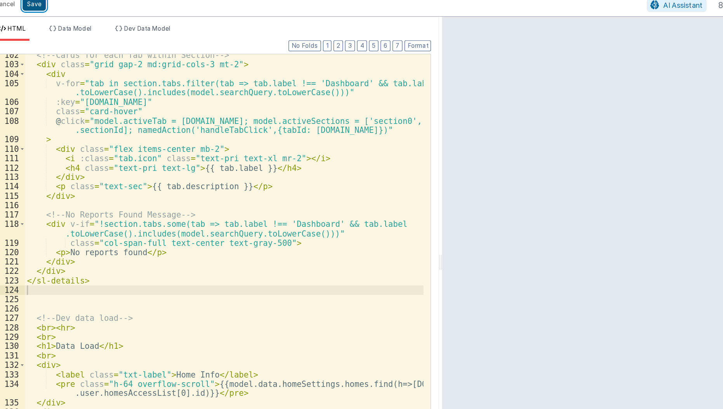
click at [46, 16] on button "Save" at bounding box center [44, 13] width 18 height 10
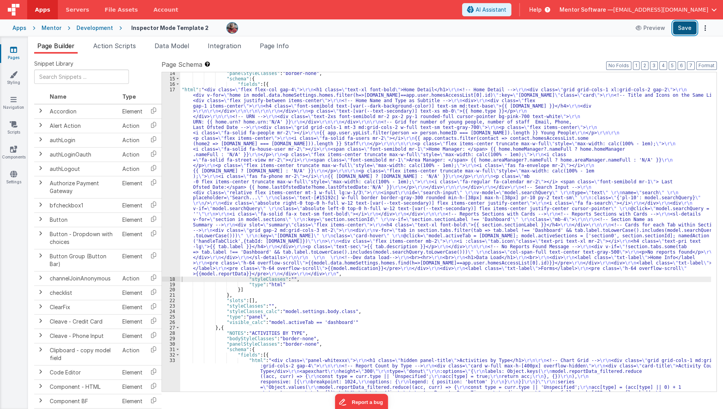
click at [682, 29] on button "Save" at bounding box center [685, 27] width 24 height 13
click at [268, 44] on span "Page Info" at bounding box center [274, 46] width 29 height 8
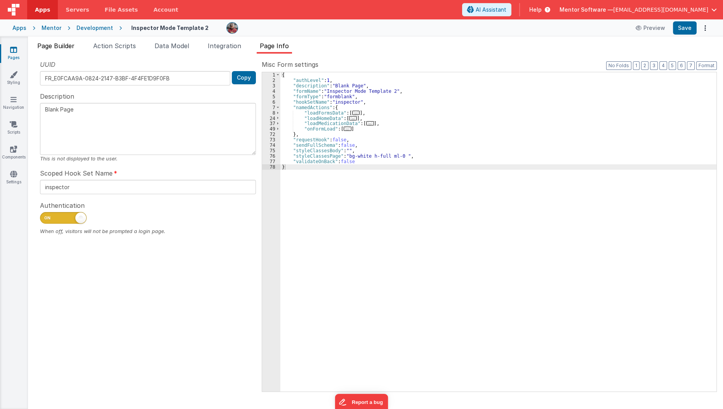
click at [59, 42] on span "Page Builder" at bounding box center [55, 46] width 37 height 8
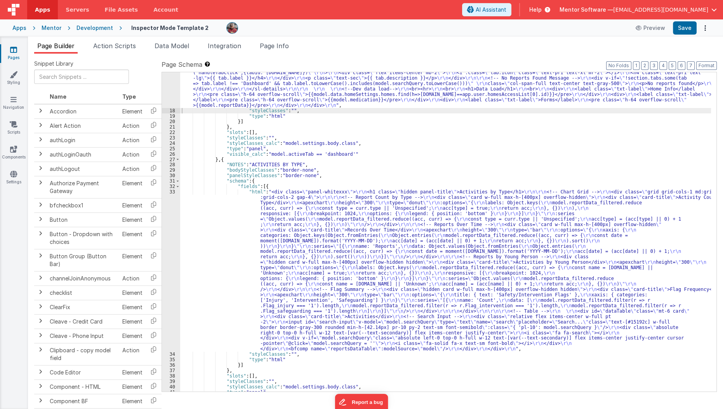
scroll to position [768, 0]
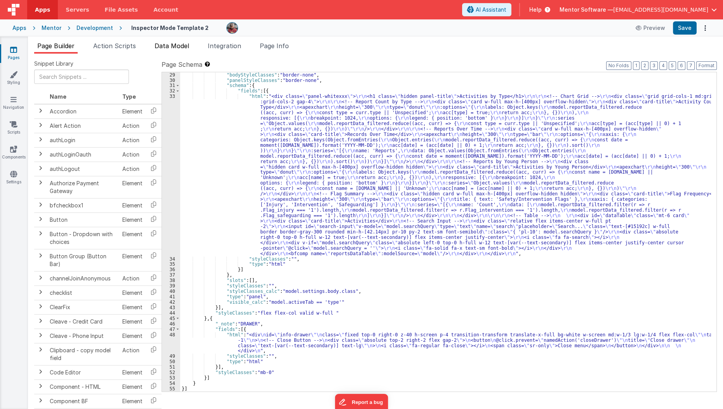
click at [174, 48] on span "Data Model" at bounding box center [172, 46] width 35 height 8
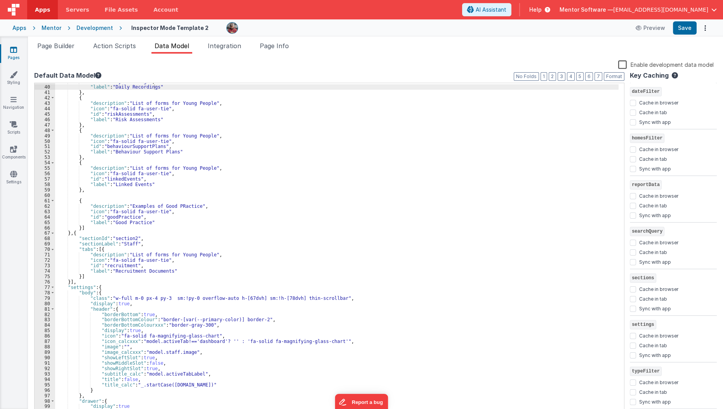
scroll to position [210, 0]
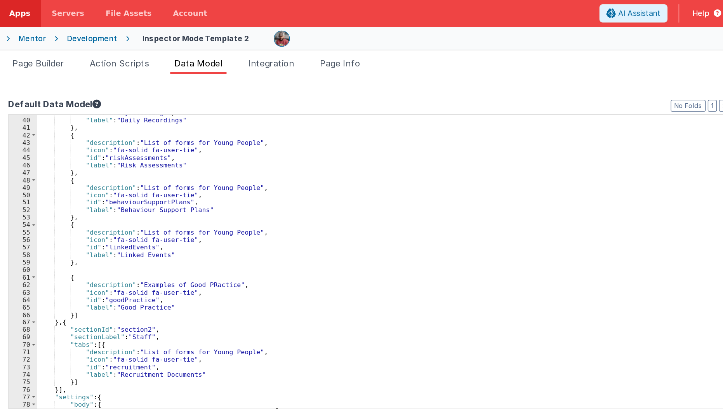
click at [228, 228] on div ""id" : "dailyRecordings" , "label" : "Daily Recordings" } , { "description" : "…" at bounding box center [337, 250] width 564 height 343
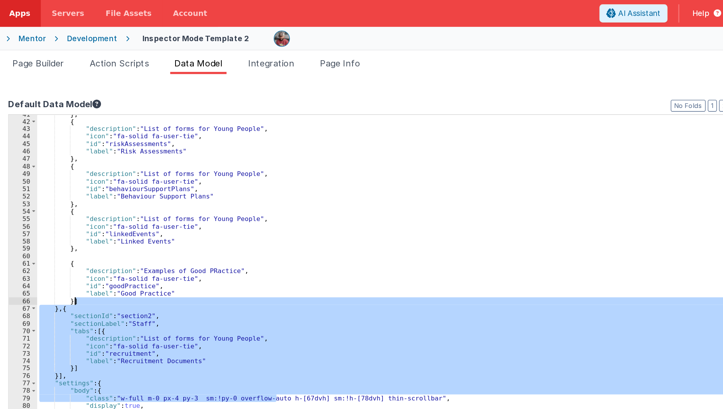
scroll to position [336, 0]
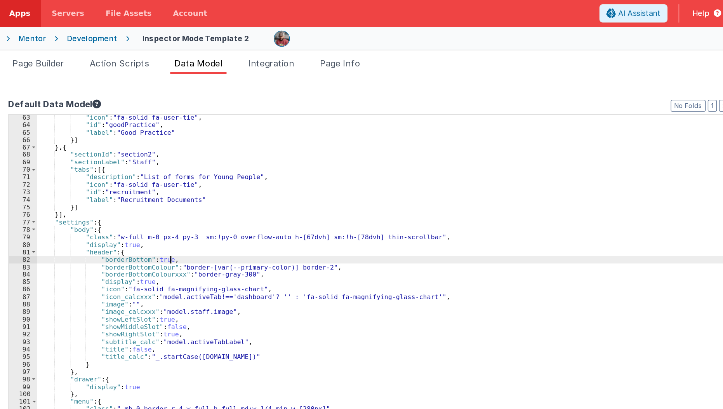
click at [237, 188] on div ""icon" : "fa-solid fa-user-tie" , "id" : "goodPractice" , "label" : "Good Pract…" at bounding box center [337, 253] width 564 height 343
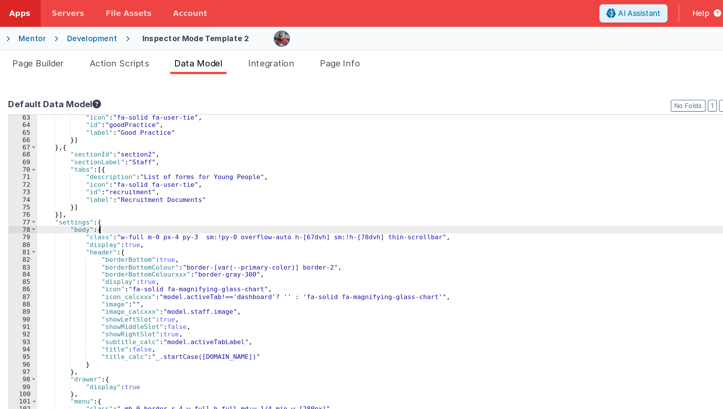
click at [227, 164] on div ""icon" : "fa-solid fa-user-tie" , "id" : "goodPractice" , "label" : "Good Pract…" at bounding box center [337, 253] width 564 height 343
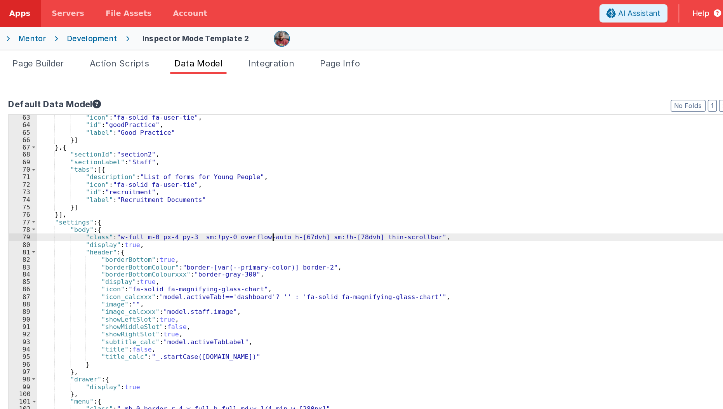
click at [227, 169] on div ""icon" : "fa-solid fa-user-tie" , "id" : "goodPractice" , "label" : "Good Pract…" at bounding box center [337, 253] width 564 height 343
click at [226, 173] on div ""icon" : "fa-solid fa-user-tie" , "id" : "goodPractice" , "label" : "Good Pract…" at bounding box center [337, 253] width 564 height 343
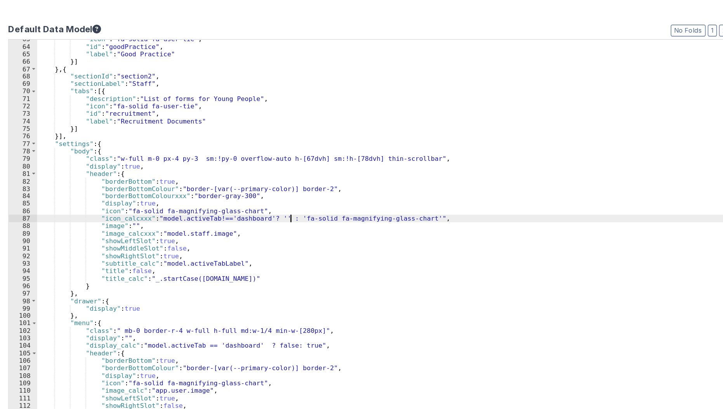
click at [238, 211] on div ""icon" : "fa-solid fa-user-tie" , "id" : "goodPractice" , "label" : "Good Pract…" at bounding box center [337, 251] width 564 height 343
click at [95, 213] on div ""icon" : "fa-solid fa-user-tie" , "id" : "goodPractice" , "label" : "Good Pract…" at bounding box center [337, 251] width 564 height 343
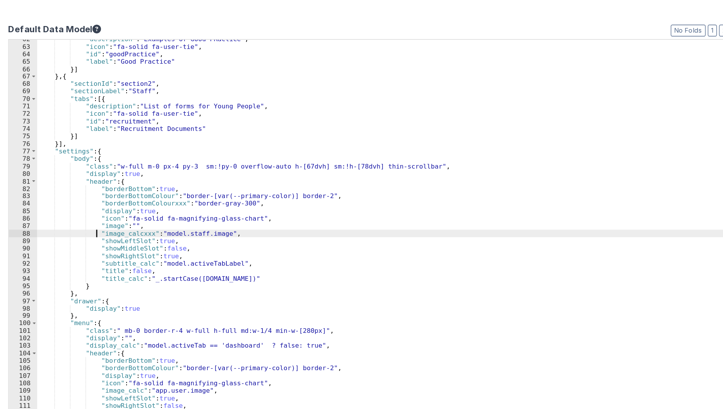
click at [96, 224] on div ""description" : "Examples of Good PRactice" , "icon" : "fa-solid fa-user-tie" ,…" at bounding box center [337, 251] width 564 height 343
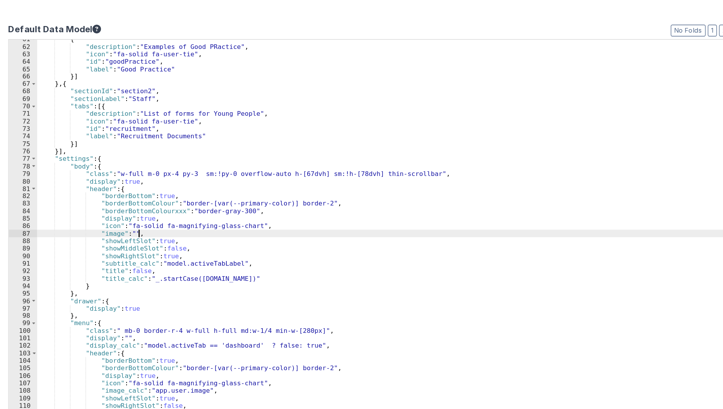
scroll to position [328, 0]
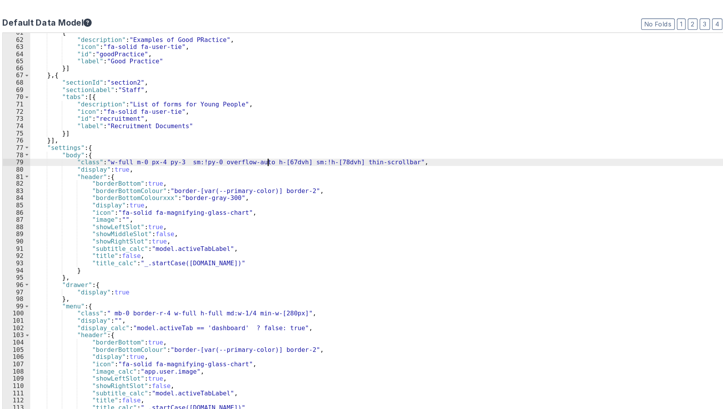
click at [234, 178] on div "{ "description" : "Examples of Good PRactice" , "icon" : "fa-solid fa-user-tie"…" at bounding box center [337, 251] width 564 height 343
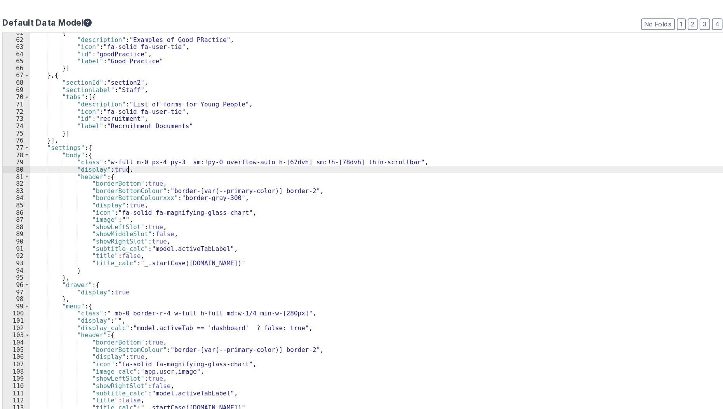
click at [223, 183] on div "{ "description" : "Examples of Good PRactice" , "icon" : "fa-solid fa-user-tie"…" at bounding box center [337, 251] width 564 height 343
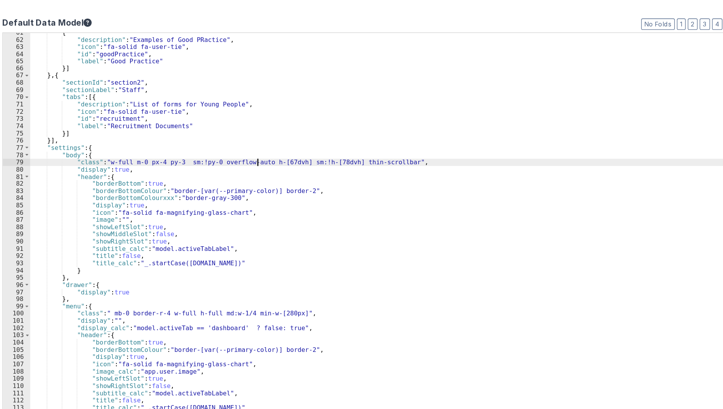
click at [226, 180] on div "{ "description" : "Examples of Good PRactice" , "icon" : "fa-solid fa-user-tie"…" at bounding box center [337, 251] width 564 height 343
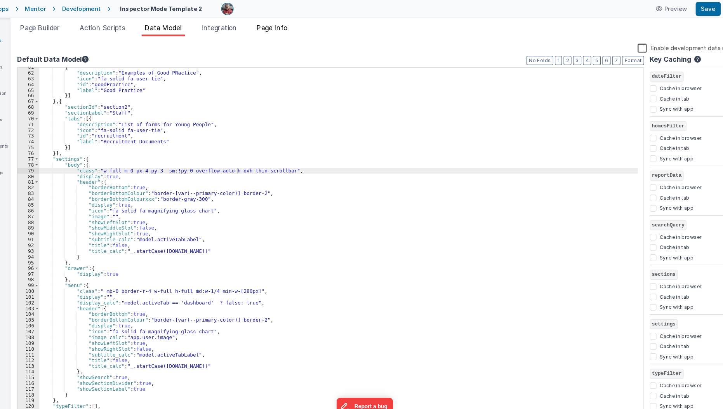
click at [278, 43] on span "Page Info" at bounding box center [274, 46] width 29 height 8
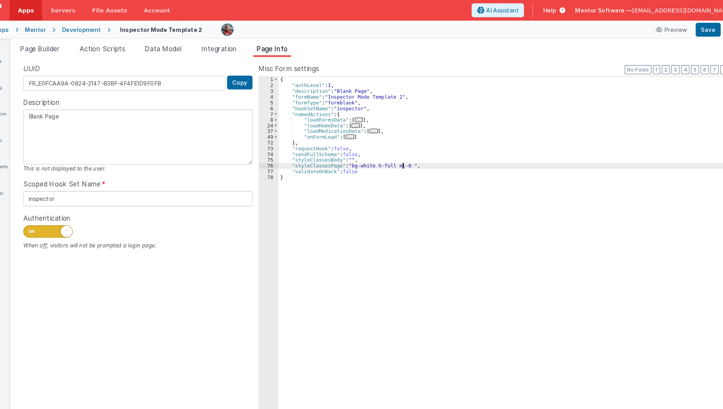
click at [397, 138] on div "{ "authLevel" : 1 , "description" : "Blank Page" , "formName" : "Inspector Mode…" at bounding box center [498, 237] width 436 height 330
click at [398, 160] on div "{ "authLevel" : 1 , "description" : "Blank Page" , "formName" : "Inspector Mode…" at bounding box center [498, 237] width 436 height 330
click at [395, 154] on div "{ "authLevel" : 1 , "description" : "Blank Page" , "formName" : "Inspector Mode…" at bounding box center [498, 237] width 436 height 330
click at [677, 27] on button "Save" at bounding box center [685, 27] width 24 height 13
click at [347, 148] on div "{ "authLevel" : 1 , "description" : "Blank Page" , "formName" : "Inspector Mode…" at bounding box center [498, 237] width 436 height 330
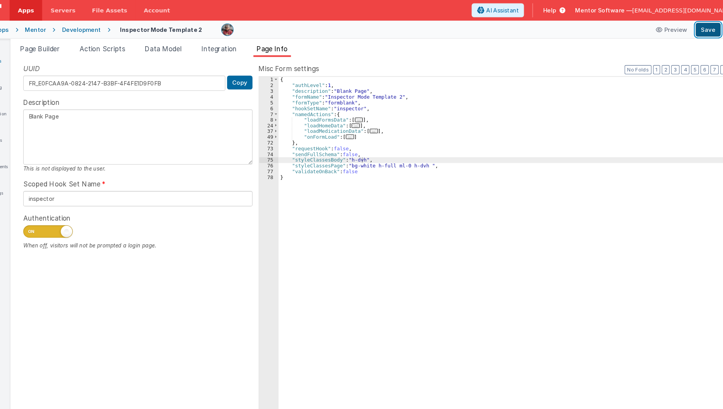
click at [688, 31] on button "Save" at bounding box center [685, 27] width 24 height 13
click at [71, 43] on span "Page Builder" at bounding box center [55, 46] width 37 height 8
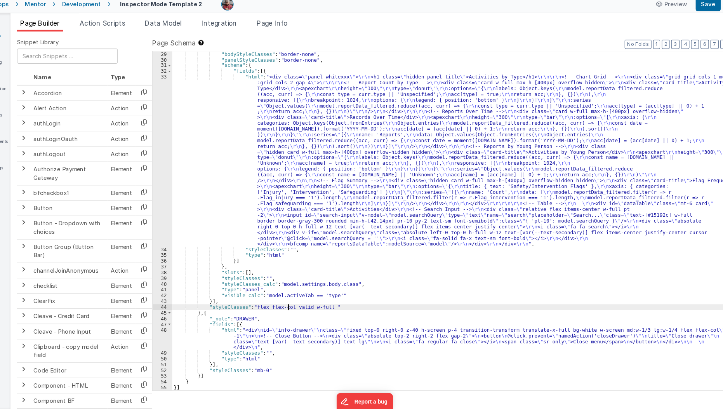
scroll to position [0, 0]
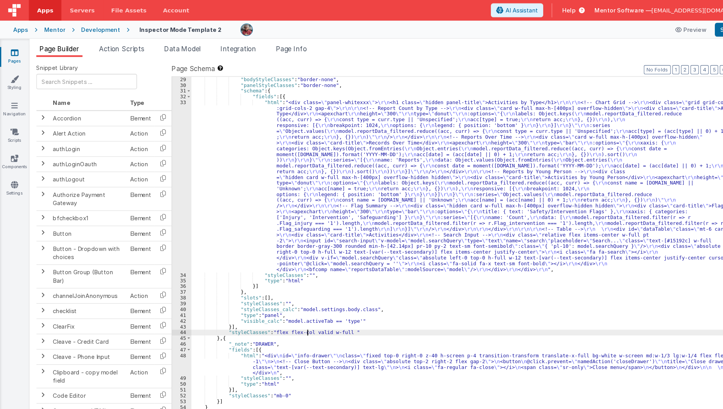
click at [271, 290] on div ""bodyStyleClasses" : "border-none" , "panelStyleClasses" : "border-none" , "sch…" at bounding box center [445, 237] width 531 height 330
click at [291, 313] on div ""bodyStyleClasses" : "border-none" , "panelStyleClasses" : "border-none" , "sch…" at bounding box center [445, 237] width 531 height 330
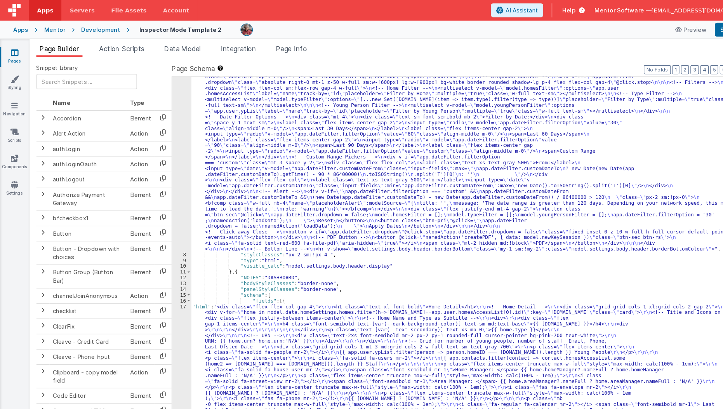
scroll to position [306, 0]
click at [169, 51] on li "Data Model" at bounding box center [171, 47] width 41 height 12
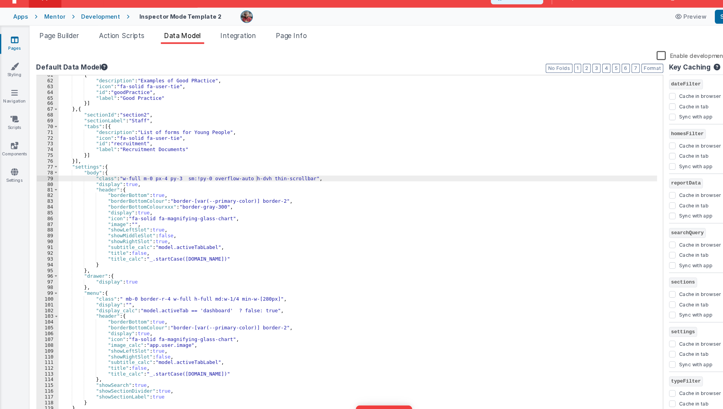
scroll to position [0, 0]
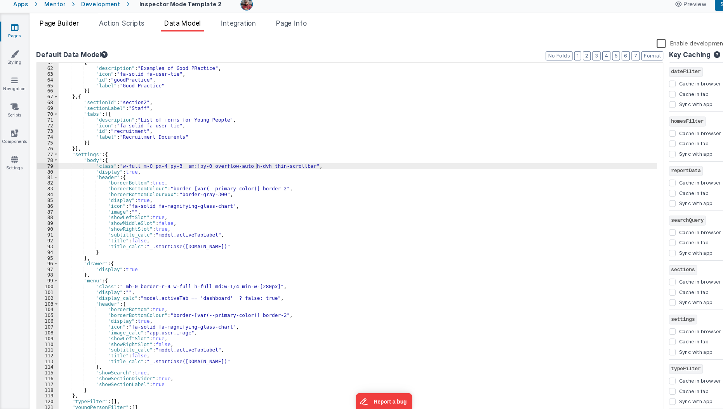
click at [77, 53] on li "Page Builder" at bounding box center [55, 47] width 43 height 12
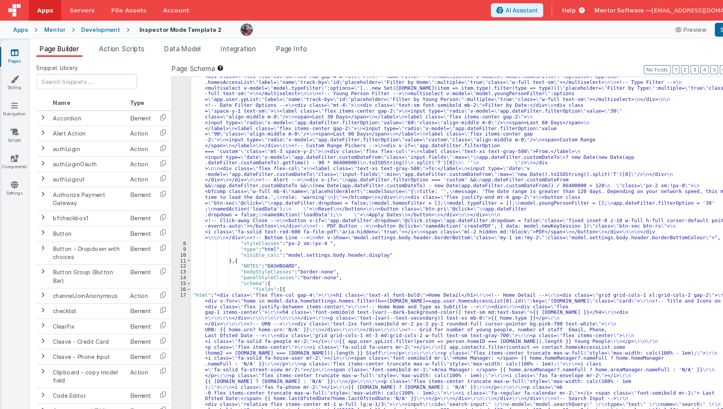
scroll to position [317, 0]
click at [302, 229] on div ""html" : "<div v-show= \" model.settings.body.header.display \" id= \" heading …" at bounding box center [445, 260] width 531 height 947
click at [167, 48] on span "Data Model" at bounding box center [172, 46] width 35 height 8
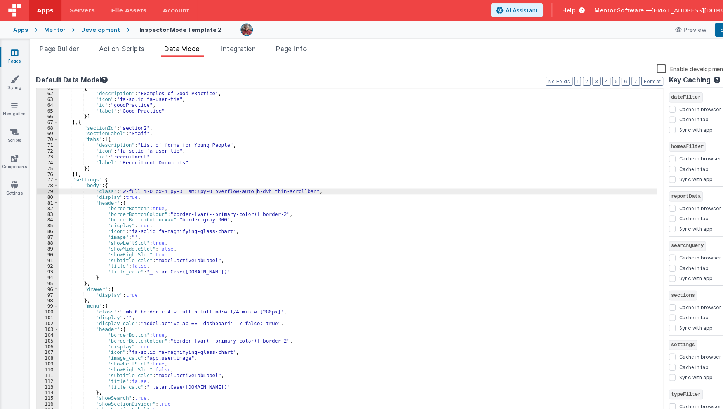
click at [170, 173] on div "{ "description" : "Examples of Good PRactice" , "icon" : "fa-solid fa-user-tie"…" at bounding box center [337, 251] width 564 height 343
click at [143, 173] on div "{ "description" : "Examples of Good PRactice" , "icon" : "fa-solid fa-user-tie"…" at bounding box center [337, 251] width 564 height 343
click at [114, 180] on div "{ "description" : "Examples of Good PRactice" , "icon" : "fa-solid fa-user-tie"…" at bounding box center [337, 251] width 564 height 343
click at [98, 175] on div "{ "description" : "Examples of Good PRactice" , "icon" : "fa-solid fa-user-tie"…" at bounding box center [337, 251] width 564 height 343
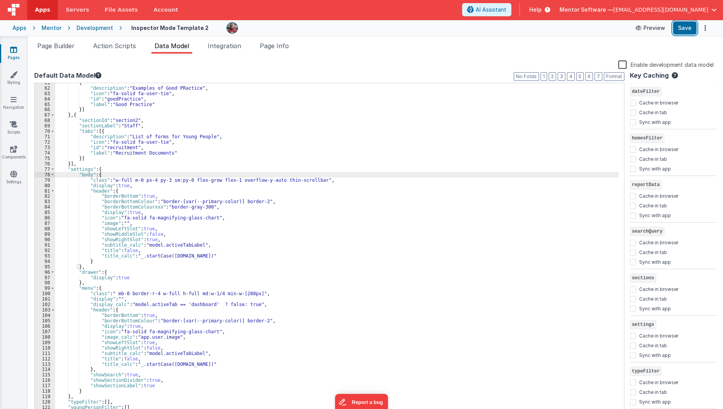
click at [684, 32] on button "Save" at bounding box center [685, 27] width 24 height 13
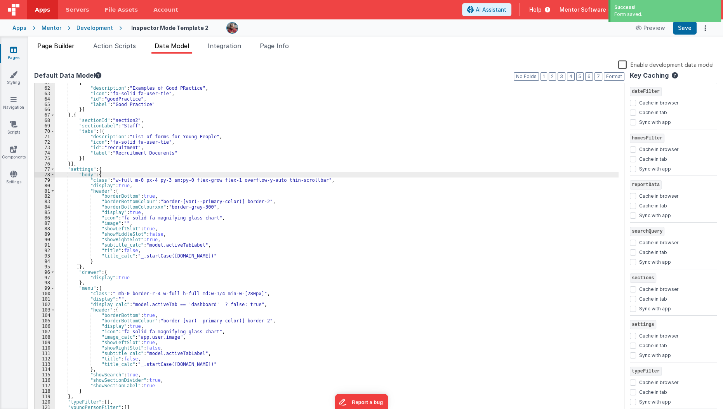
click at [67, 44] on span "Page Builder" at bounding box center [55, 46] width 37 height 8
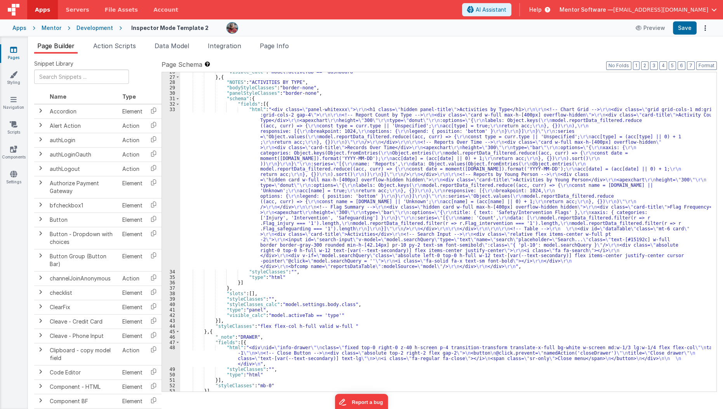
scroll to position [768, 0]
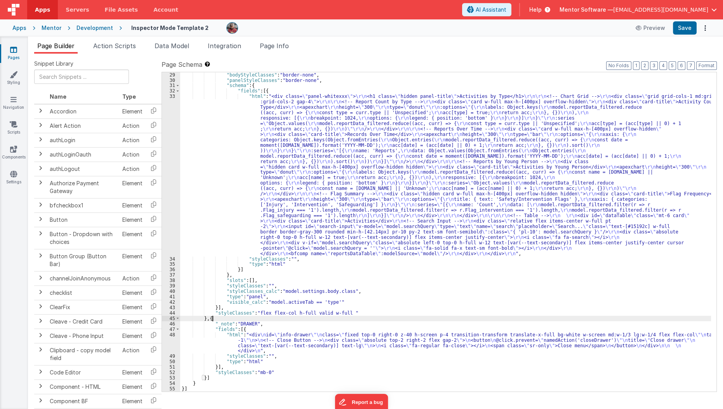
click at [284, 316] on div ""bodyStyleClasses" : "border-none" , "panelStyleClasses" : "border-none" , "sch…" at bounding box center [445, 237] width 531 height 330
click at [292, 315] on div ""bodyStyleClasses" : "border-none" , "panelStyleClasses" : "border-none" , "sch…" at bounding box center [445, 237] width 531 height 330
click at [301, 314] on div ""bodyStyleClasses" : "border-none" , "panelStyleClasses" : "border-none" , "sch…" at bounding box center [445, 237] width 531 height 330
click at [688, 35] on div "Apps Servers File Assets Account Some FUTURE Slot AI Assistant Help Mentor Soft…" at bounding box center [361, 204] width 723 height 409
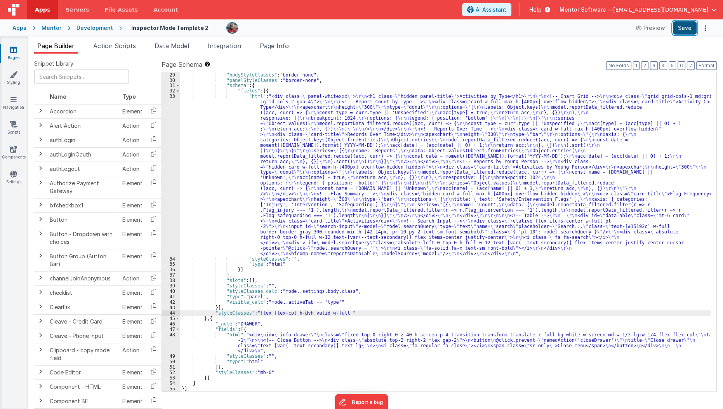
click at [687, 27] on button "Save" at bounding box center [685, 27] width 24 height 13
click at [424, 309] on div ""bodyStyleClasses" : "border-none" , "panelStyleClasses" : "border-none" , "sch…" at bounding box center [445, 237] width 531 height 330
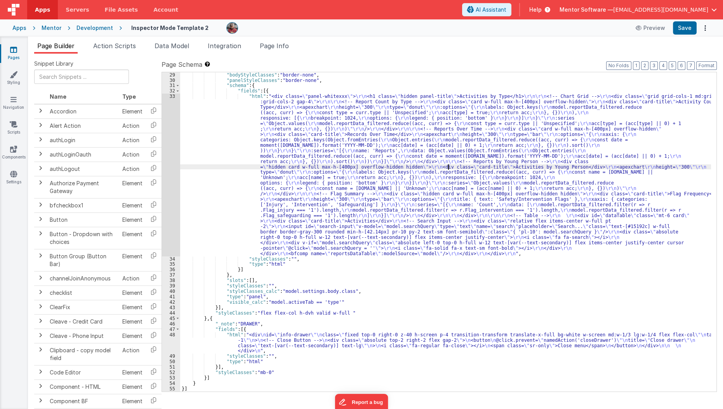
click at [448, 167] on div ""bodyStyleClasses" : "border-none" , "panelStyleClasses" : "border-none" , "sch…" at bounding box center [445, 237] width 531 height 330
click at [285, 50] on li "Page Info" at bounding box center [274, 47] width 35 height 12
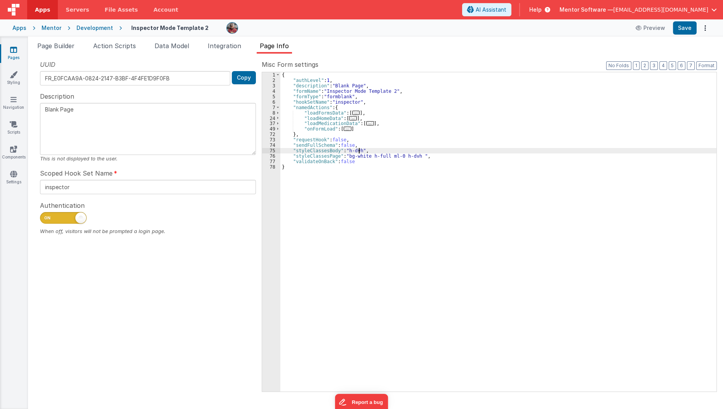
click at [358, 152] on div "{ "authLevel" : 1 , "description" : "Blank Page" , "formName" : "Inspector Mode…" at bounding box center [498, 237] width 436 height 330
click at [383, 156] on div "{ "authLevel" : 1 , "description" : "Blank Page" , "formName" : "Inspector Mode…" at bounding box center [498, 237] width 436 height 330
click at [396, 156] on div "{ "authLevel" : 1 , "description" : "Blank Page" , "formName" : "Inspector Mode…" at bounding box center [498, 237] width 436 height 330
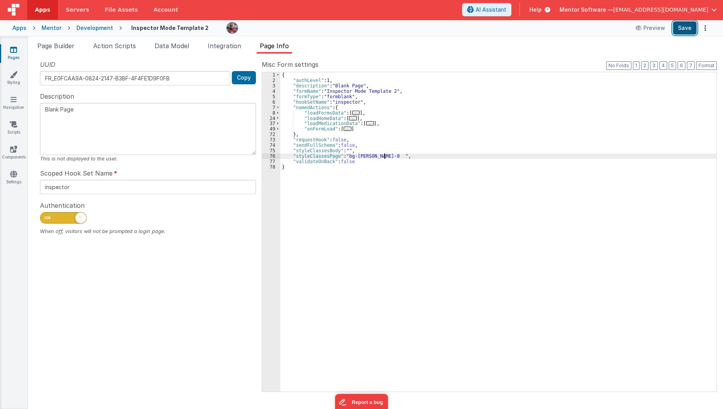
click at [677, 29] on button "Save" at bounding box center [685, 27] width 24 height 13
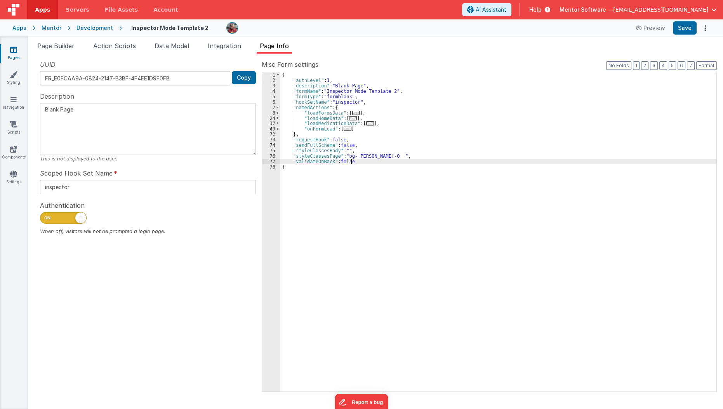
click at [393, 163] on div "{ "authLevel" : 1 , "description" : "Blank Page" , "formName" : "Inspector Mode…" at bounding box center [498, 237] width 436 height 330
click at [387, 155] on div "{ "authLevel" : 1 , "description" : "Blank Page" , "formName" : "Inspector Mode…" at bounding box center [498, 237] width 436 height 330
click at [679, 30] on button "Save" at bounding box center [685, 27] width 24 height 13
click at [400, 155] on div "{ "authLevel" : 1 , "description" : "Blank Page" , "formName" : "Inspector Mode…" at bounding box center [498, 237] width 436 height 330
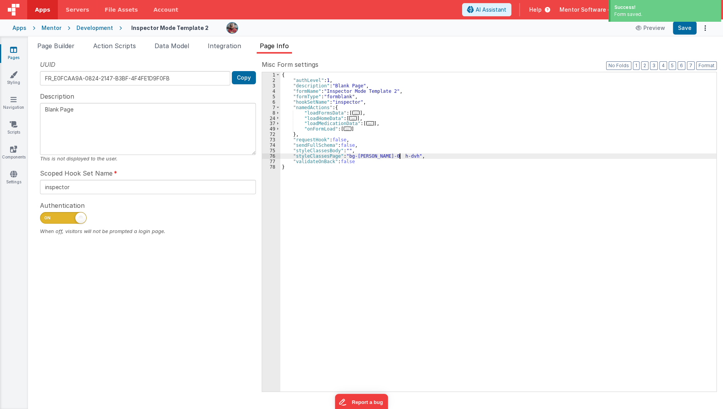
click at [415, 180] on div "{ "authLevel" : 1 , "description" : "Blank Page" , "formName" : "Inspector Mode…" at bounding box center [498, 237] width 436 height 330
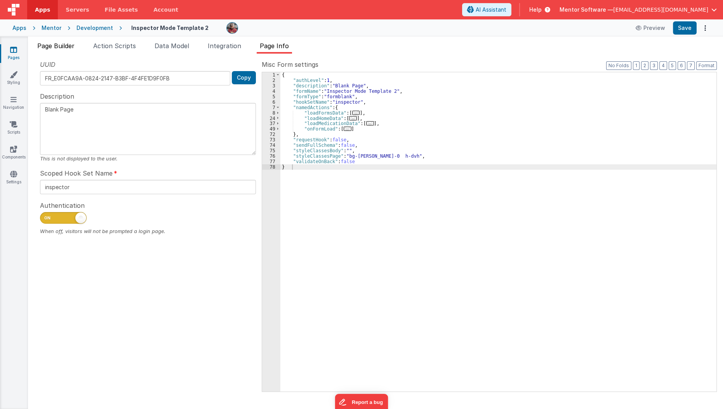
click at [59, 45] on span "Page Builder" at bounding box center [55, 46] width 37 height 8
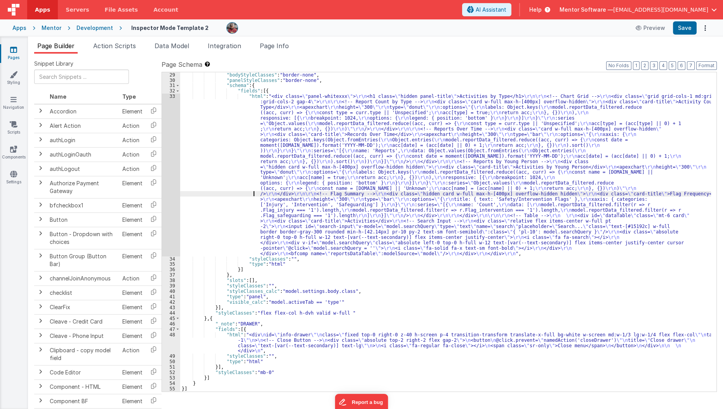
click at [238, 193] on div ""bodyStyleClasses" : "border-none" , "panelStyleClasses" : "border-none" , "sch…" at bounding box center [445, 237] width 531 height 330
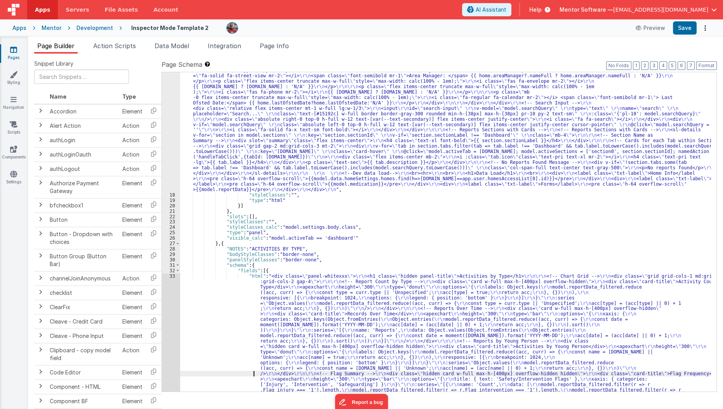
scroll to position [589, 0]
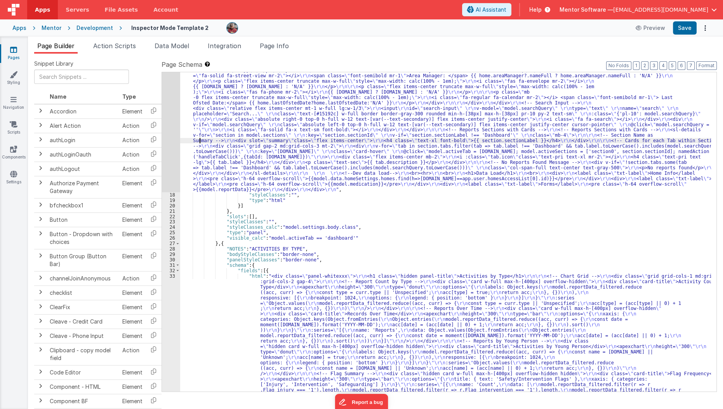
click at [200, 139] on div ""html" : "<div class= \" flex flex-col gap-4 \" > \r\n <h1 class= \" text-xl fo…" at bounding box center [445, 338] width 531 height 671
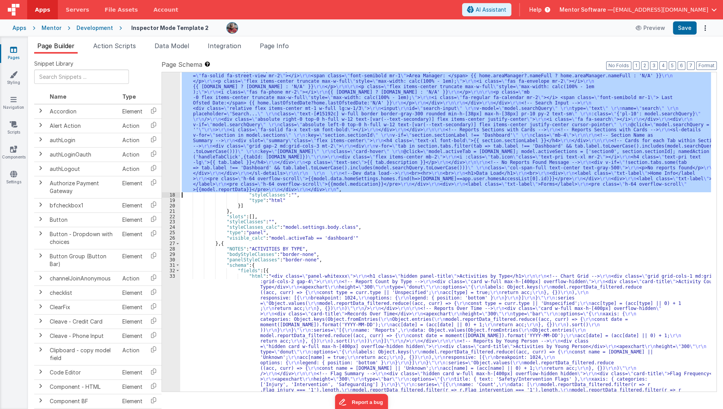
click at [169, 148] on div "17" at bounding box center [171, 97] width 18 height 189
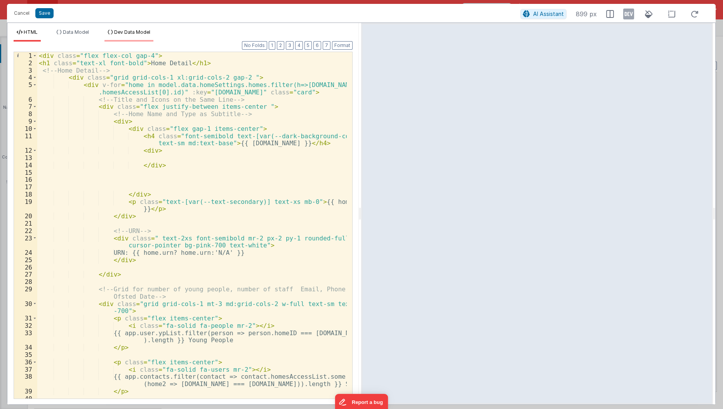
click at [129, 32] on span "Dev Data Model" at bounding box center [132, 32] width 36 height 6
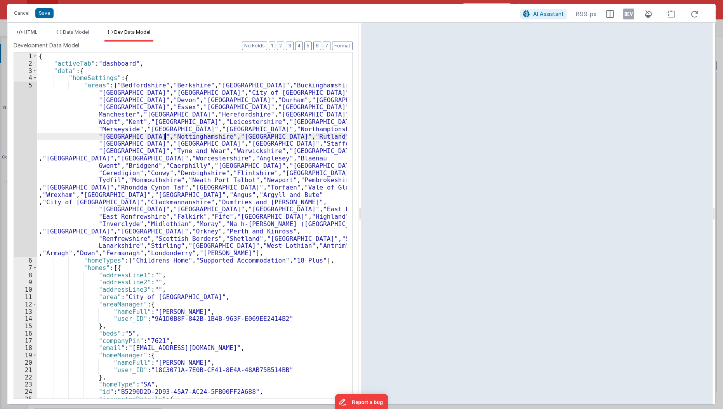
click at [165, 136] on div "{ "activeTab" : "dashboard" , "data" : { "homeSettings" : { "areas" : [ "Bedfor…" at bounding box center [192, 232] width 310 height 361
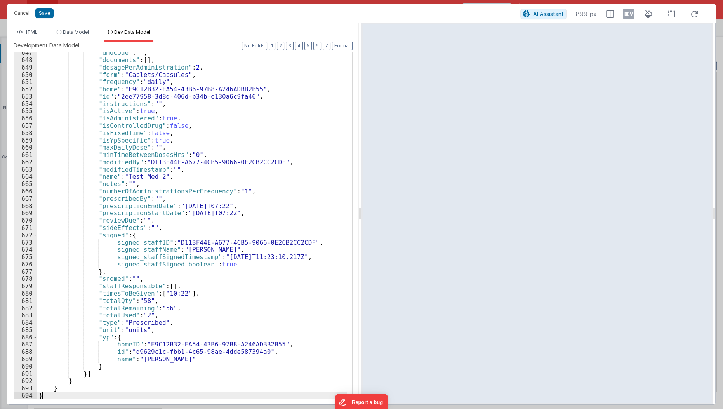
scroll to position [4942, 0]
click at [627, 11] on icon at bounding box center [628, 14] width 11 height 12
click at [41, 31] on li "HTML" at bounding box center [27, 35] width 27 height 12
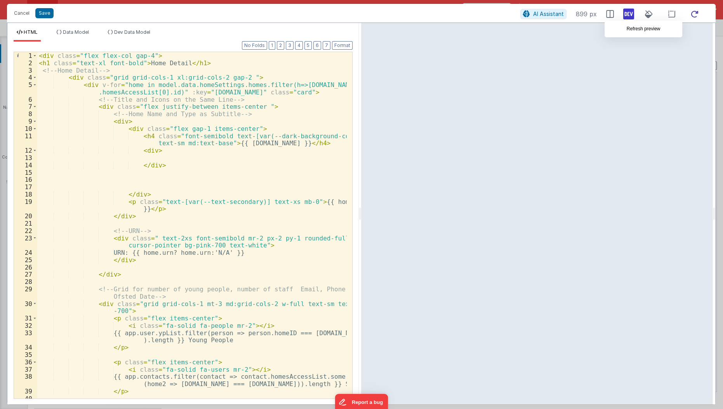
click at [693, 16] on icon at bounding box center [694, 14] width 17 height 10
click at [628, 11] on icon at bounding box center [628, 14] width 11 height 12
click at [219, 182] on div "< div class = "flex flex-col gap-4" > < h1 class = "text-xl font-bold" > Home D…" at bounding box center [192, 233] width 310 height 362
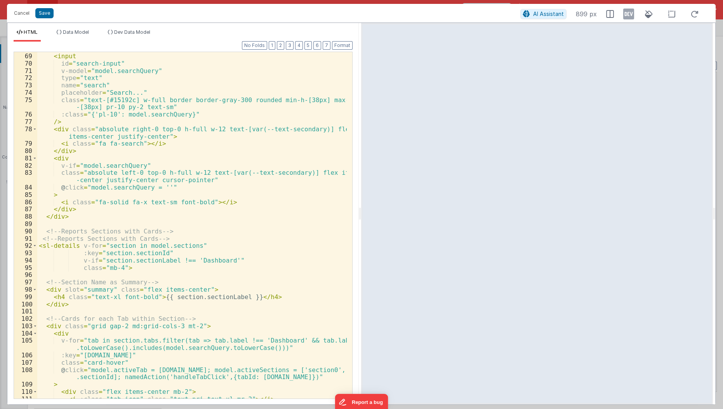
scroll to position [620, 0]
click at [177, 228] on div "< input id = "search-input" v-model = "model.searchQuery" type = "text" name = …" at bounding box center [192, 232] width 310 height 362
click at [115, 266] on div "< input id = "search-input" v-model = "model.searchQuery" type = "text" name = …" at bounding box center [192, 232] width 310 height 362
click at [43, 16] on button "Save" at bounding box center [44, 13] width 18 height 10
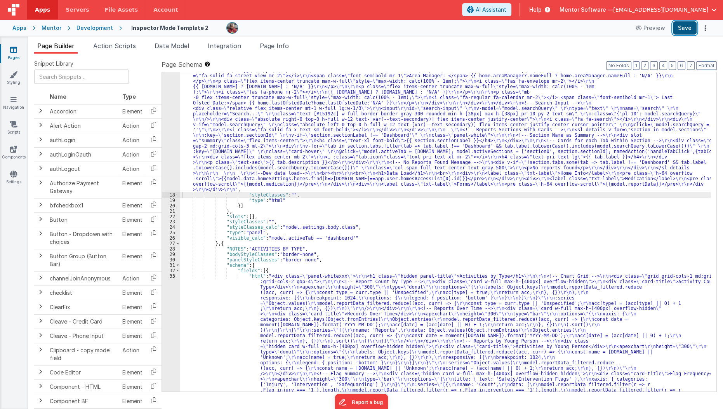
click at [690, 30] on button "Save" at bounding box center [685, 27] width 24 height 13
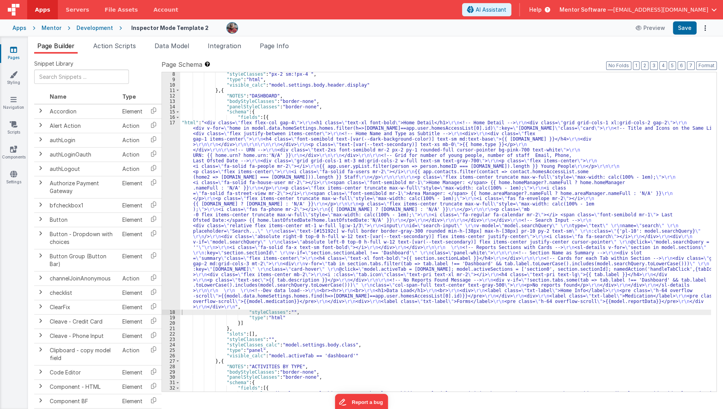
scroll to position [466, 0]
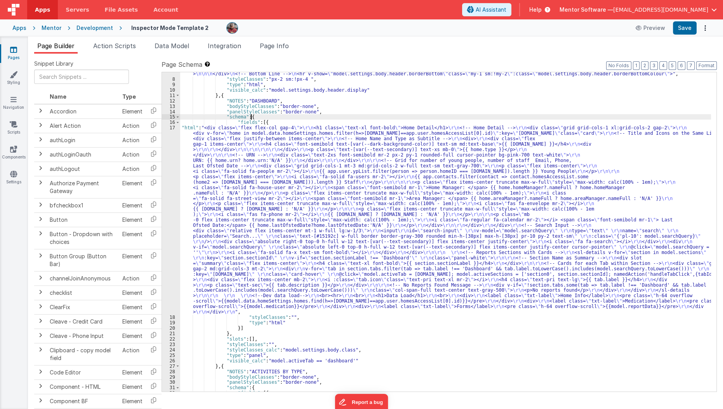
click at [499, 115] on div ""html" : "<div v-show= \" model.settings.body.header.display \" id= \" heading …" at bounding box center [445, 19] width 531 height 763
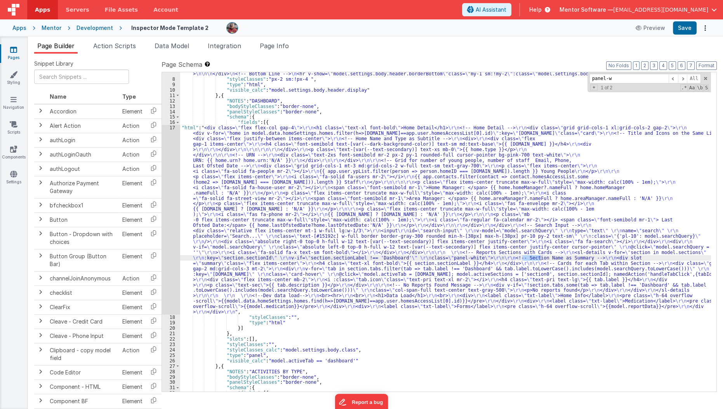
type input "panel-w"
click at [167, 235] on div "17" at bounding box center [171, 219] width 18 height 189
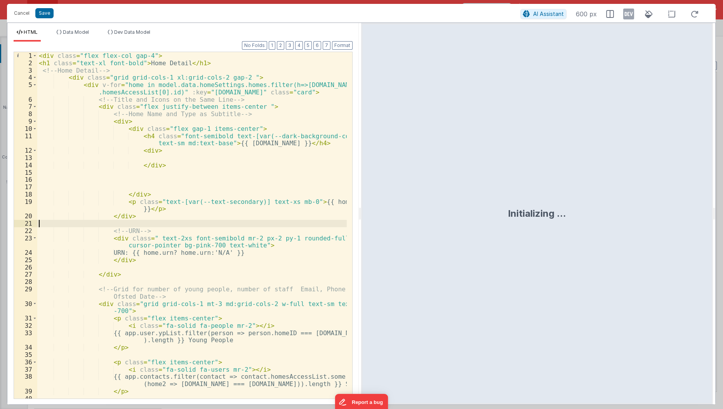
click at [241, 225] on div "< div class = "flex flex-col gap-4" > < h1 class = "text-xl font-bold" > Home D…" at bounding box center [192, 233] width 310 height 362
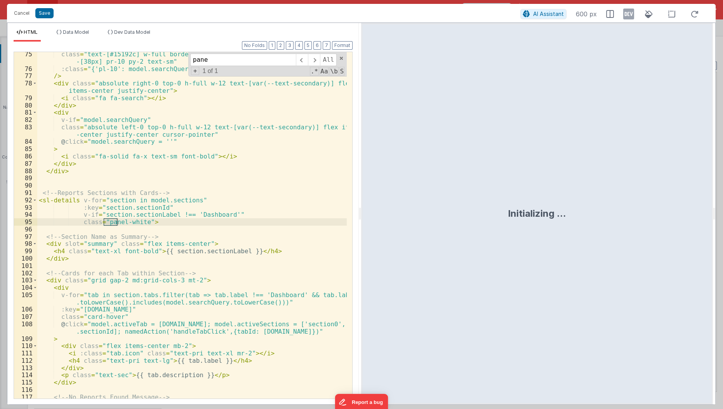
scroll to position [665, 0]
type input "panesl0"
click at [140, 224] on div "class = "text-[#15192c] w-full border border-gray-300 rounded min-h-[38px] max-…" at bounding box center [192, 238] width 310 height 376
click at [141, 223] on div "class = "text-[#15192c] w-full border border-gray-300 rounded min-h-[38px] max-…" at bounding box center [192, 238] width 310 height 376
click at [42, 17] on button "Save" at bounding box center [44, 13] width 18 height 10
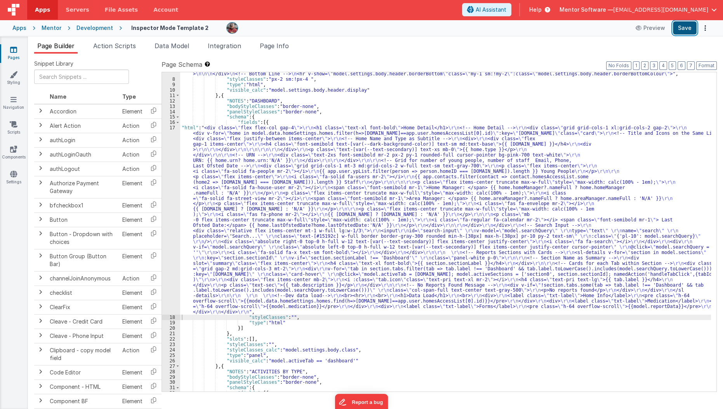
click at [681, 28] on button "Save" at bounding box center [685, 27] width 24 height 13
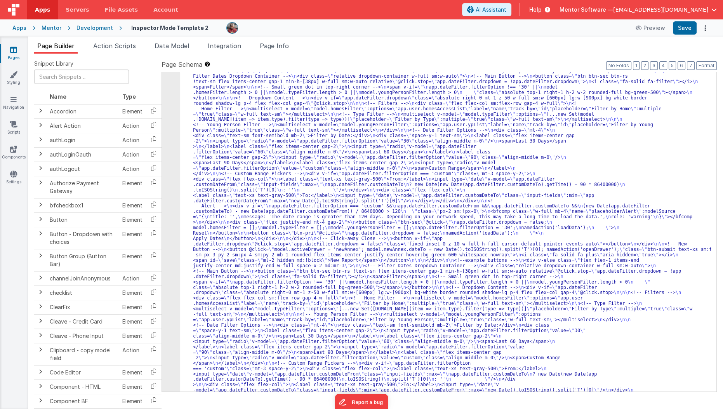
scroll to position [90, 0]
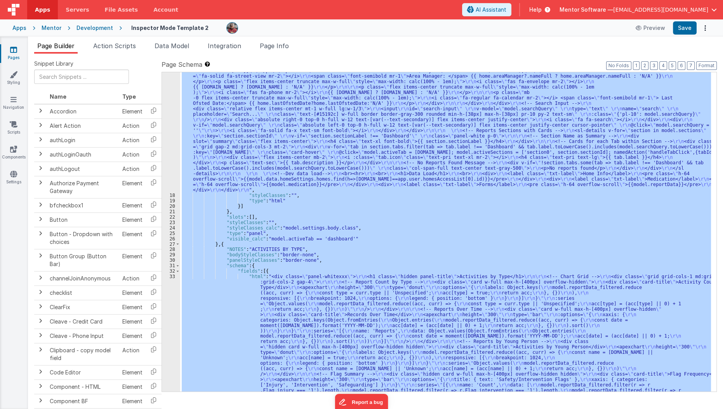
scroll to position [589, 0]
click at [309, 146] on div ""html" : "<div class= \" flex flex-col gap-4 \" > \r\n <h1 class= \" text-xl fo…" at bounding box center [445, 231] width 531 height 319
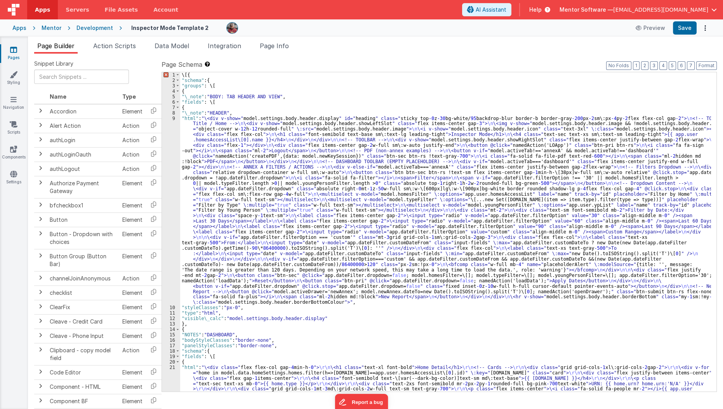
scroll to position [0, 0]
click at [184, 76] on div "\ [{ "schema" : { "groups" : \ [ { "\_note" : "BODY: TAB HEADER AND VIEW" , "fi…" at bounding box center [445, 307] width 531 height 471
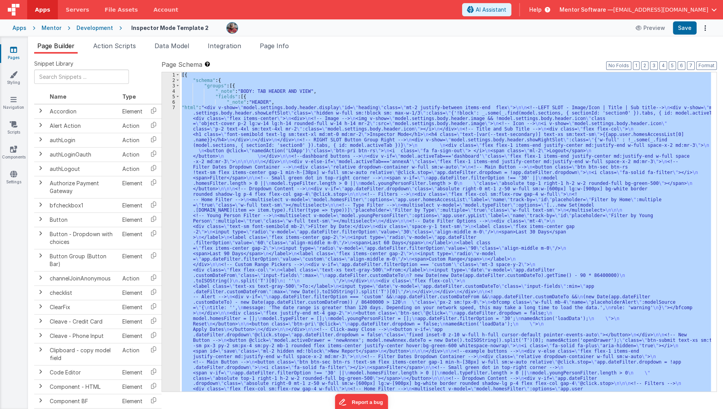
click at [221, 109] on div "[{ "schema" : { "groups" : [{ "_note" : "BODY: TAB HEADER AND VIEW" , "fields" …" at bounding box center [445, 231] width 531 height 319
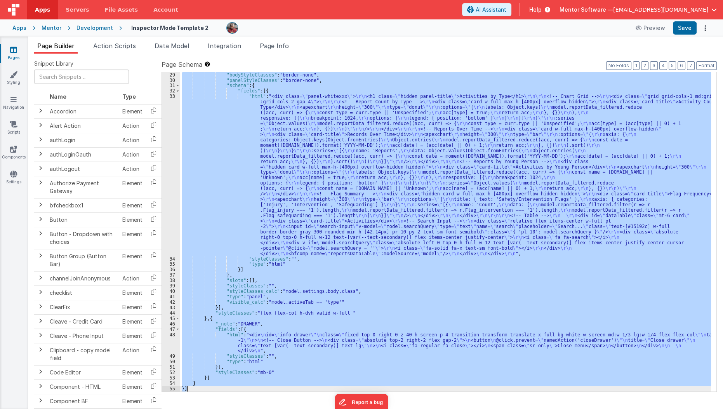
scroll to position [768, 0]
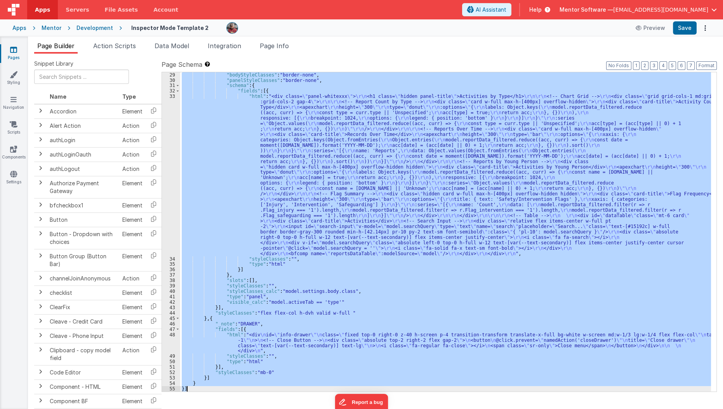
click at [326, 194] on div ""bodyStyleClasses" : "border-none" , "panelStyleClasses" : "border-none" , "sch…" at bounding box center [445, 231] width 531 height 319
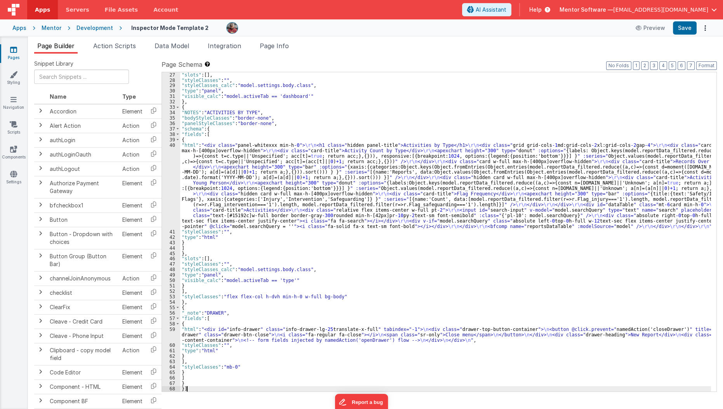
scroll to position [438, 0]
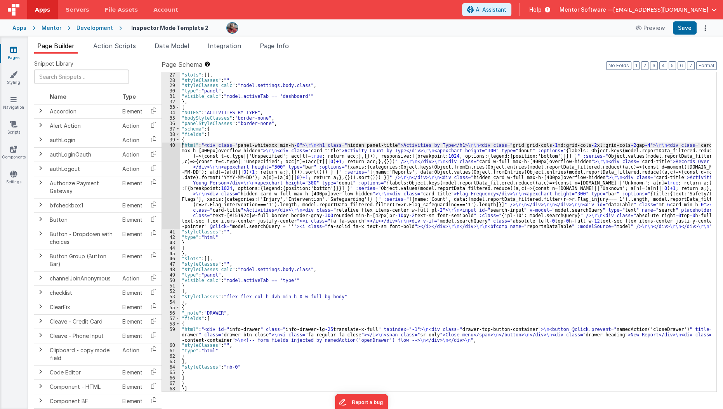
click at [180, 145] on div ""slots" : [ ] , "styleClasses" : "" , "styleClasses_calc" : "model.settings.bod…" at bounding box center [445, 237] width 531 height 330
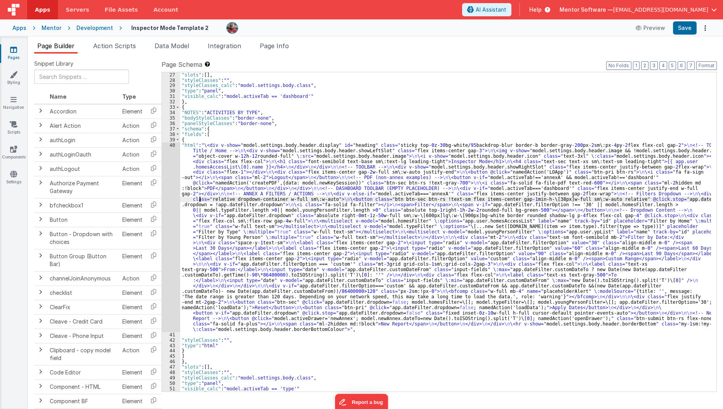
click at [199, 197] on div ""slots" : [ ] , "styleClasses" : "" , "styleClasses_calc" : "model.settings.bod…" at bounding box center [445, 237] width 531 height 330
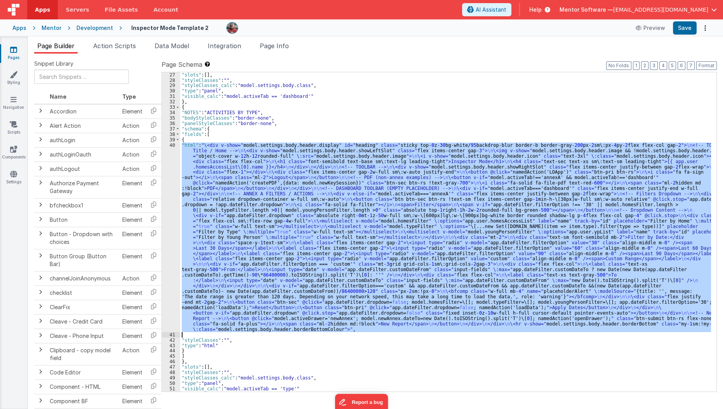
click at [167, 208] on div "40" at bounding box center [171, 236] width 18 height 189
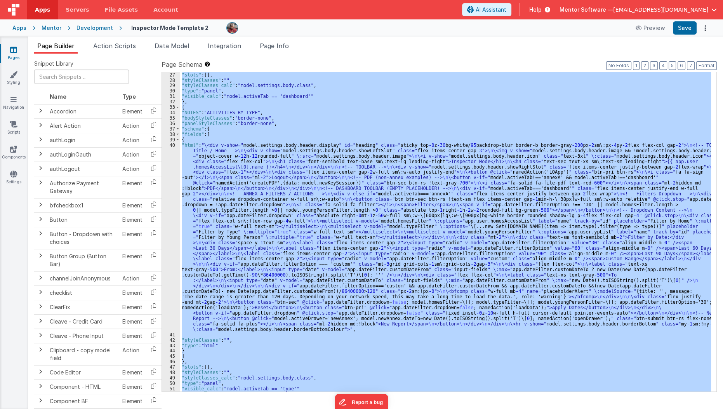
click at [167, 208] on div "40" at bounding box center [171, 236] width 18 height 189
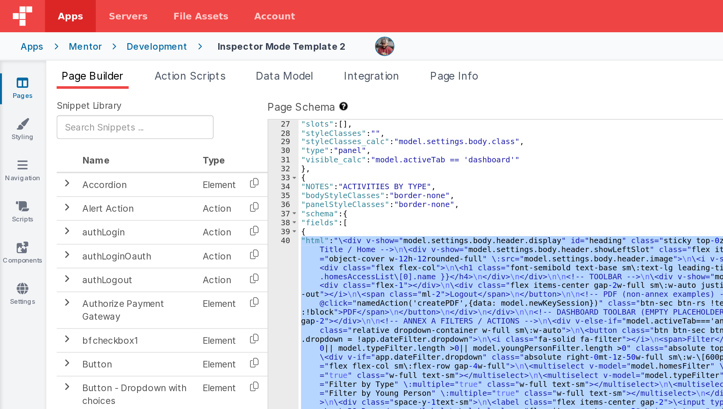
click at [116, 111] on div "Snippet Library Name Type Accordion Element Alert Action Action authLogin Actio…" at bounding box center [375, 237] width 683 height 355
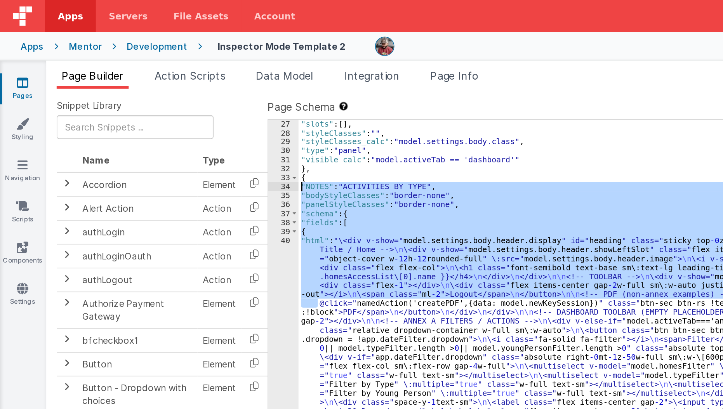
click at [216, 155] on div ""slots" : [ ] , "styleClasses" : "" , "styleClasses_calc" : "model.settings.bod…" at bounding box center [445, 231] width 531 height 319
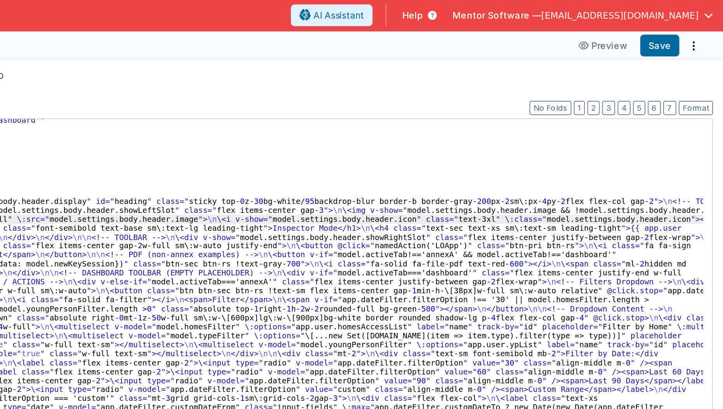
scroll to position [0, 0]
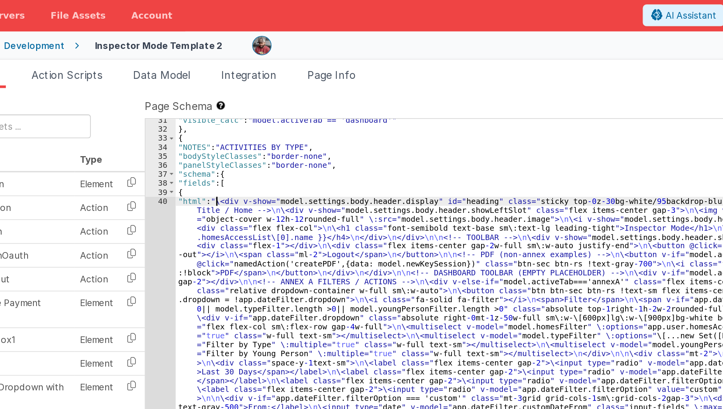
click at [204, 122] on div ""visible_calc" : "model.activeTab == 'dashboard'" } , { "NOTES" : "ACTIVITIES B…" at bounding box center [445, 235] width 531 height 330
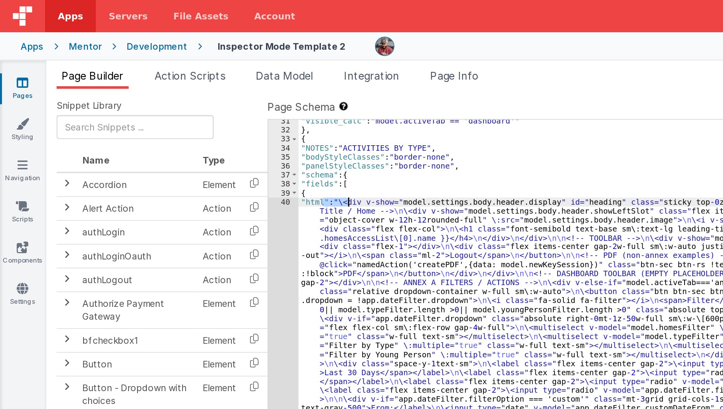
click at [130, 121] on div "Snippet Library Name Type Accordion Element Alert Action Action authLogin Actio…" at bounding box center [375, 237] width 683 height 355
click at [213, 122] on div ""visible_calc" : "model.activeTab == 'dashboard'" } , { "NOTES" : "ACTIVITIES B…" at bounding box center [445, 235] width 531 height 330
click at [205, 121] on div ""visible_calc" : "model.activeTab == 'dashboard'" } , { "NOTES" : "ACTIVITIES B…" at bounding box center [445, 235] width 531 height 330
click at [193, 129] on div ""visible_calc" : "model.activeTab == 'dashboard'" } , { "NOTES" : "ACTIVITIES B…" at bounding box center [445, 235] width 531 height 330
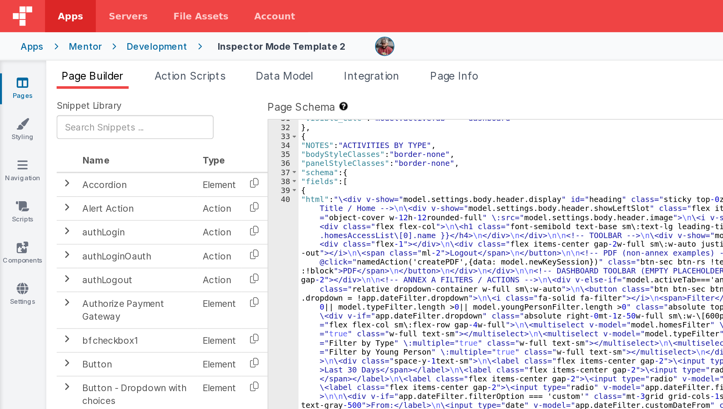
scroll to position [546, 0]
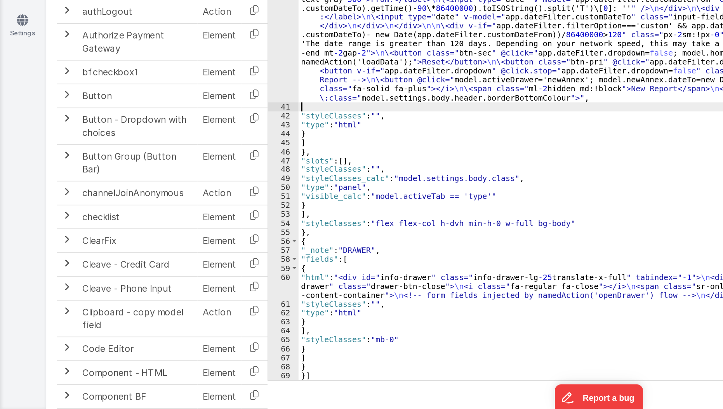
click at [216, 224] on div ""html" : "\<div v-show=" model.settings.body.header.display " id=" heading " cl…" at bounding box center [445, 291] width 531 height 514
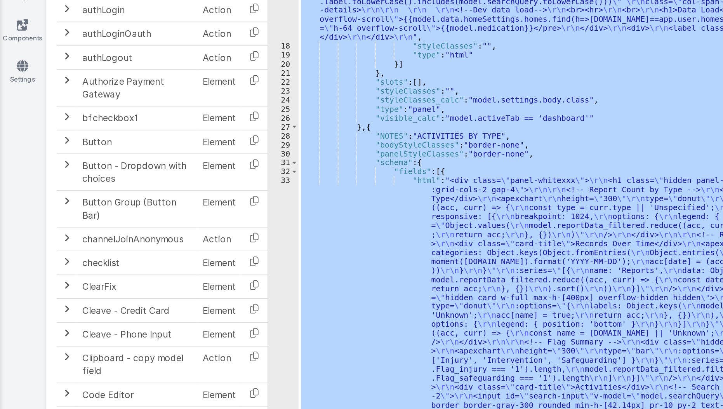
scroll to position [622, 0]
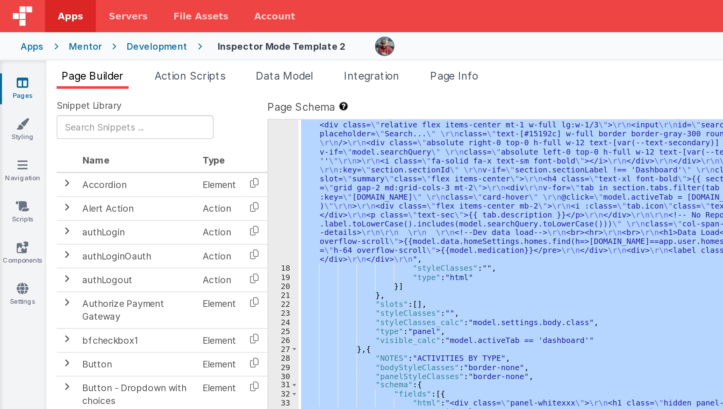
click at [270, 123] on div ""html" : "<div class= \" flex flex-col gap-4 \" > \r\n <h1 class= \" text-xl fo…" at bounding box center [445, 231] width 531 height 319
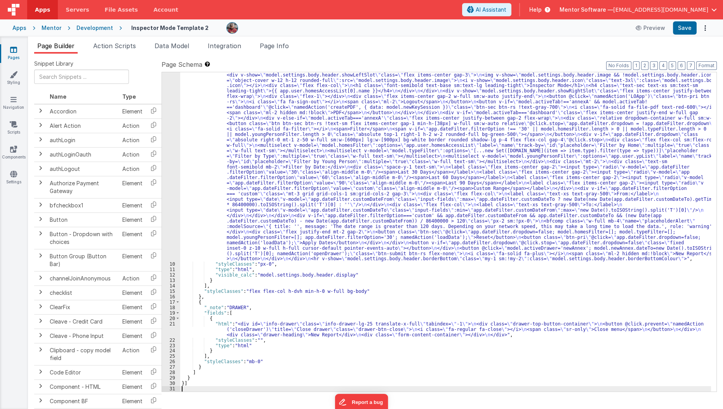
scroll to position [49, 0]
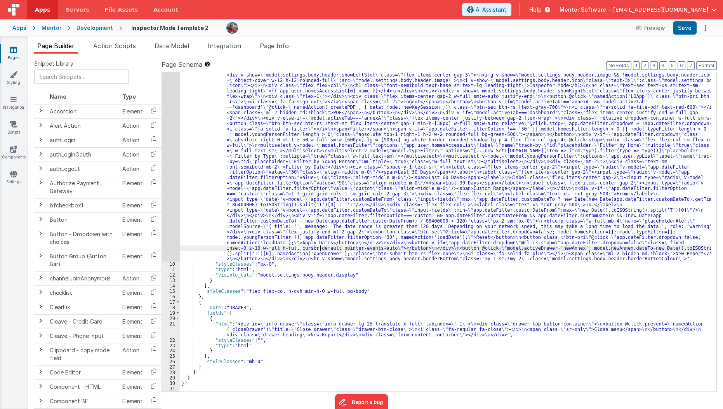
click at [320, 247] on div ""html" : "<div v-show= \" model.settings.body.header.display \" id= \" heading …" at bounding box center [445, 326] width 531 height 519
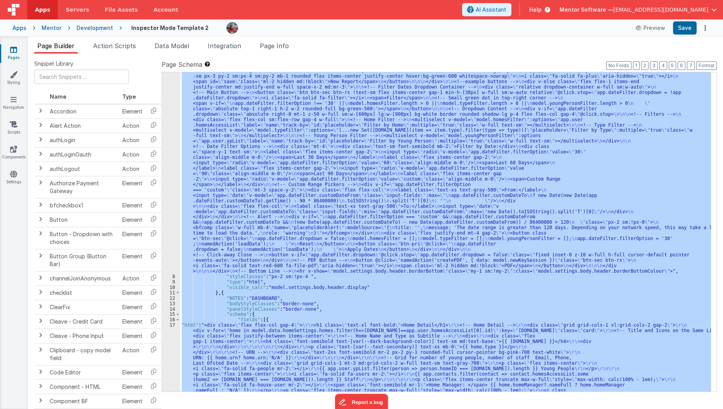
scroll to position [269, 0]
click at [290, 160] on div ""html" : "<div v-show= \" model.settings.body.header.display \" id= \" heading …" at bounding box center [445, 231] width 531 height 319
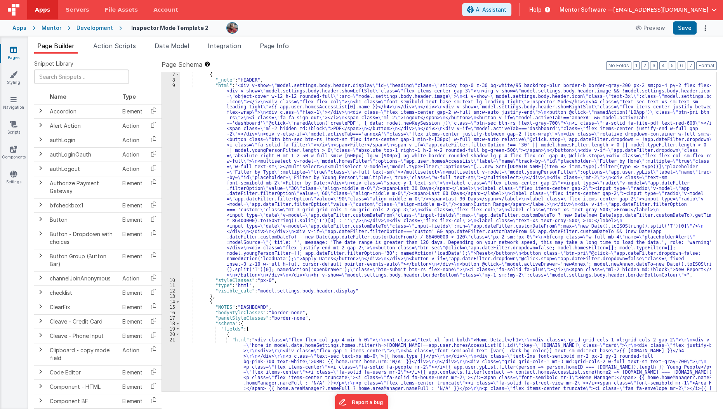
scroll to position [0, 0]
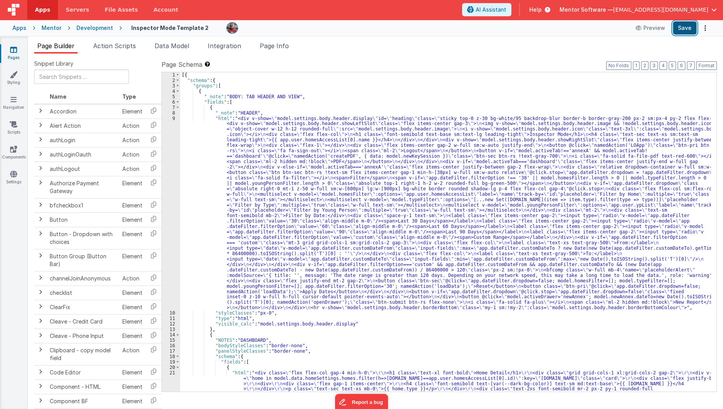
click at [688, 22] on button "Save" at bounding box center [685, 27] width 24 height 13
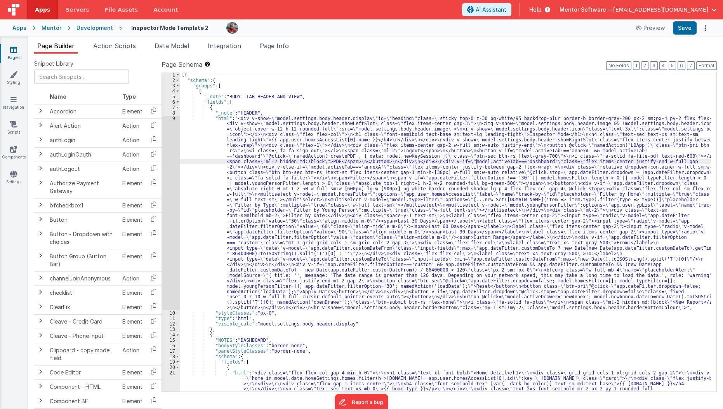
click at [476, 160] on div "[{ "schema" : { "groups" : [ { "_note" : "BODY: TAB HEADER AND VIEW" , "fields"…" at bounding box center [445, 312] width 531 height 481
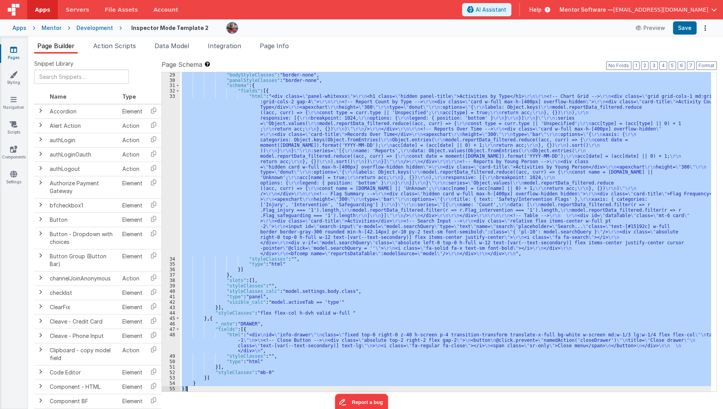
scroll to position [768, 0]
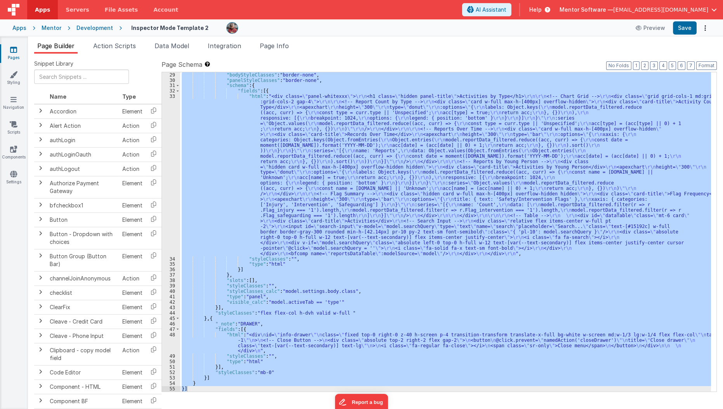
click at [275, 155] on div ""bodyStyleClasses" : "border-none" , "panelStyleClasses" : "border-none" , "sch…" at bounding box center [445, 231] width 531 height 319
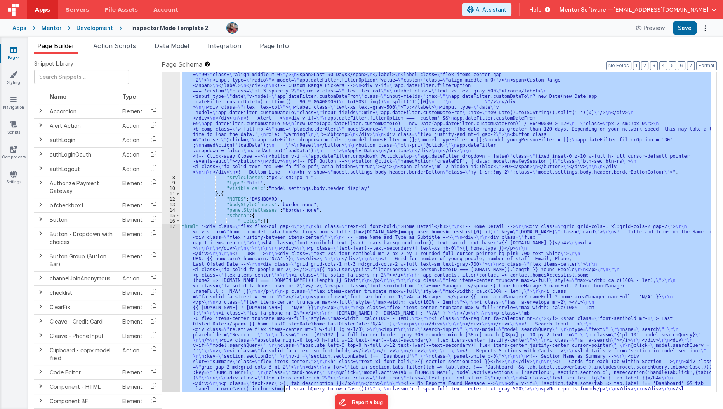
scroll to position [384, 0]
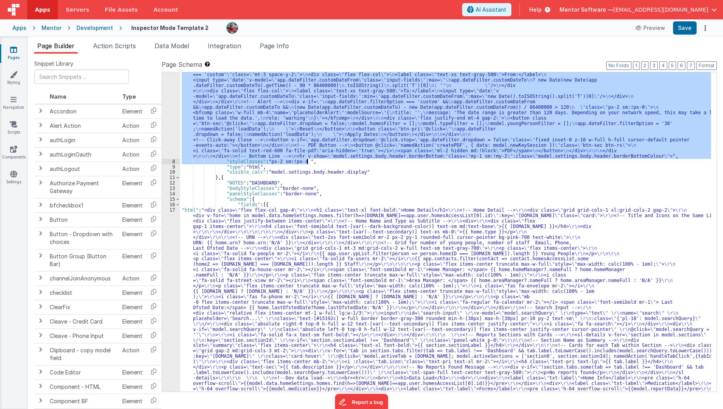
drag, startPoint x: 182, startPoint y: 107, endPoint x: 401, endPoint y: 160, distance: 225.4
click at [401, 160] on div ""html" : "<div v-show= \" model.settings.body.header.display \" id= \" heading …" at bounding box center [445, 193] width 531 height 947
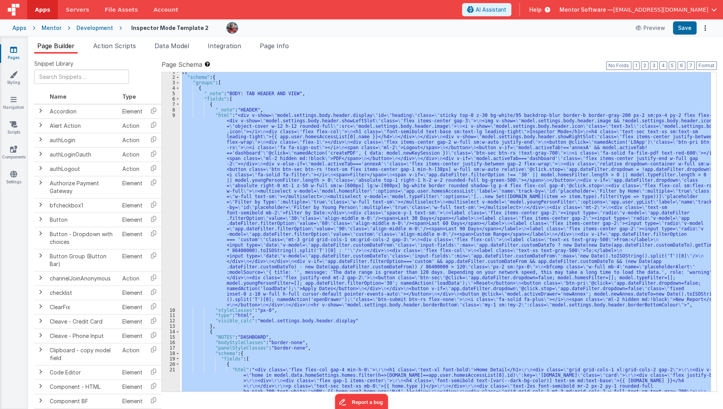
scroll to position [0, 0]
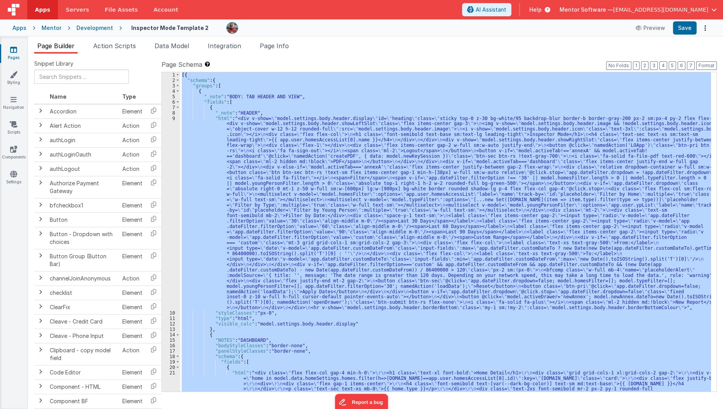
click at [231, 120] on div "[{ "schema" : { "groups" : [ { "_note" : "BODY: TAB HEADER AND VIEW" , "fields"…" at bounding box center [445, 231] width 531 height 319
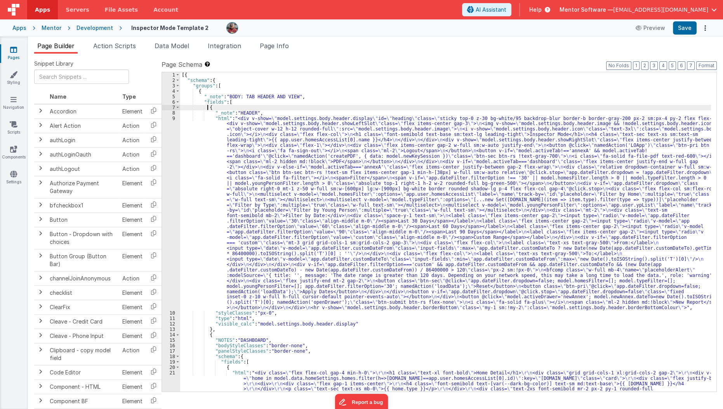
click at [206, 107] on div "[{ "schema" : { "groups" : [ { "_note" : "BODY: TAB HEADER AND VIEW" , "fields"…" at bounding box center [445, 312] width 531 height 481
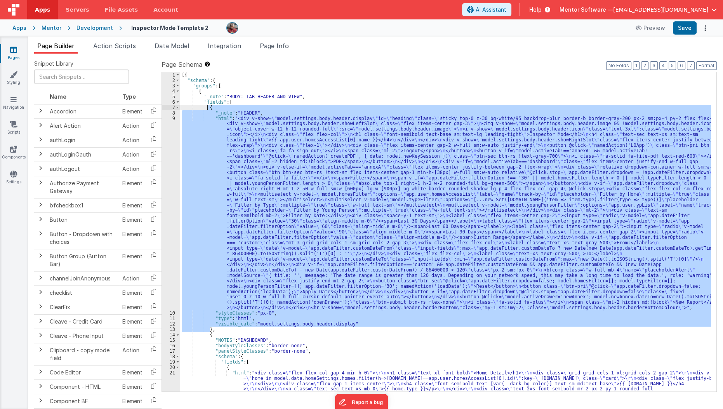
click at [206, 107] on div "[{ "schema" : { "groups" : [ { "_note" : "BODY: TAB HEADER AND VIEW" , "fields"…" at bounding box center [445, 312] width 531 height 481
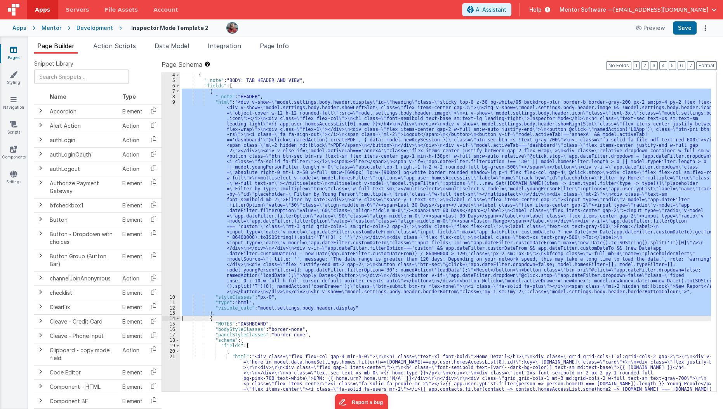
scroll to position [16, 0]
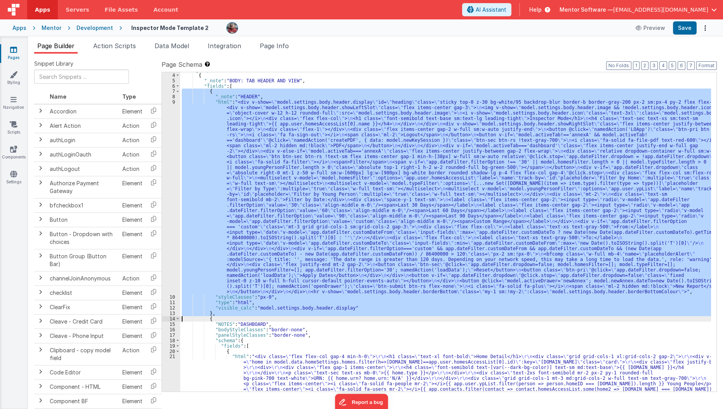
click at [230, 113] on div ""groups" : [ { "_note" : "BODY: TAB HEADER AND VIEW" , "fields" : [ { "_note" :…" at bounding box center [445, 231] width 531 height 319
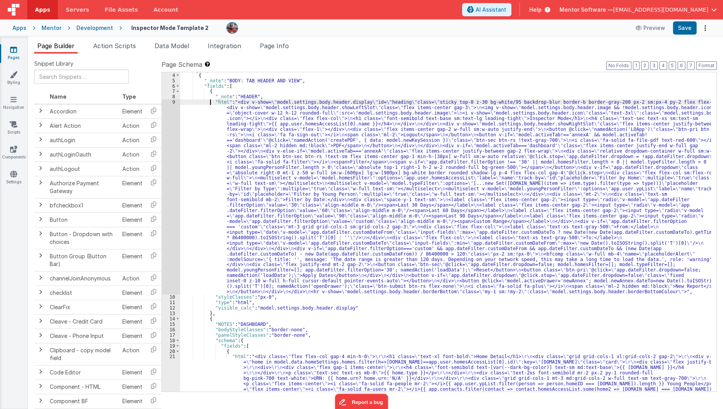
click at [211, 103] on div ""groups" : [ { "_note" : "BODY: TAB HEADER AND VIEW" , "fields" : [ { "_note" :…" at bounding box center [445, 307] width 531 height 481
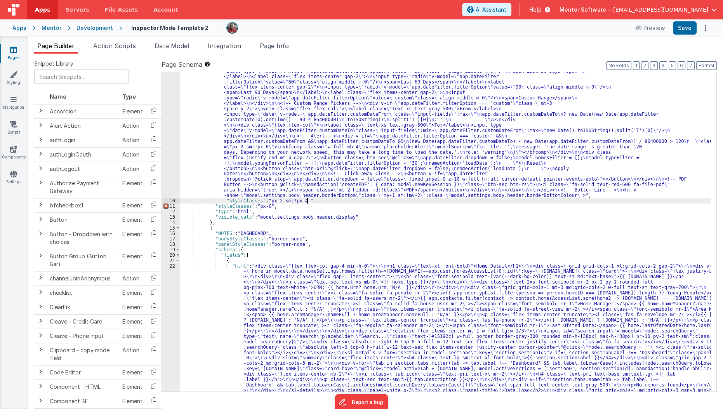
scroll to position [385, 0]
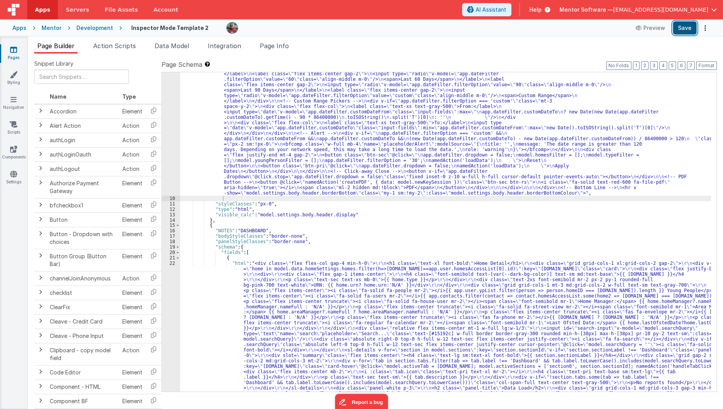
click at [686, 31] on button "Save" at bounding box center [685, 27] width 24 height 13
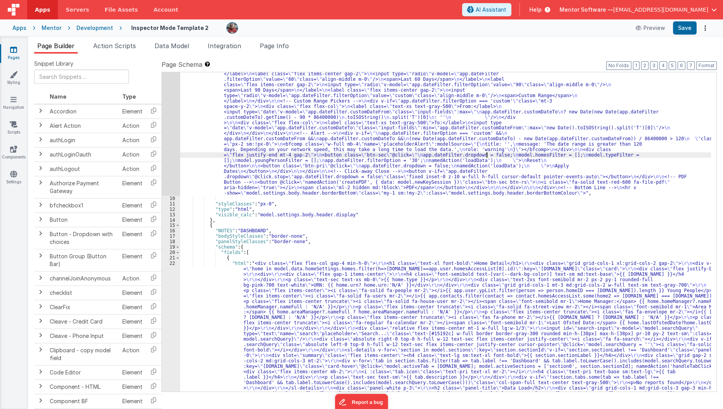
click at [486, 155] on div ""html" : "<div v-show= \" model.settings.body.header.display \" id= \" heading …" at bounding box center [445, 201] width 531 height 942
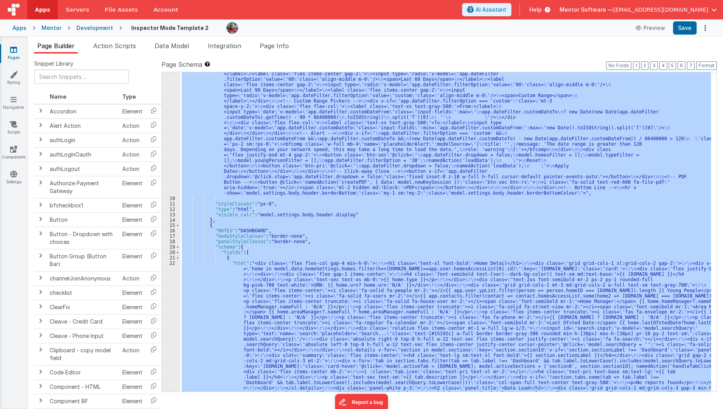
scroll to position [449, 0]
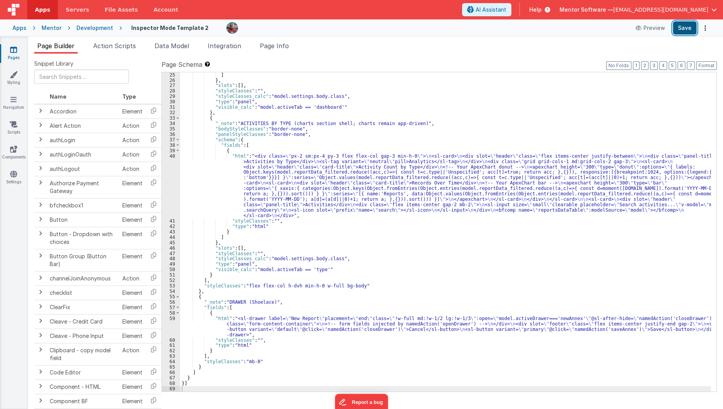
click at [690, 23] on button "Save" at bounding box center [685, 27] width 24 height 13
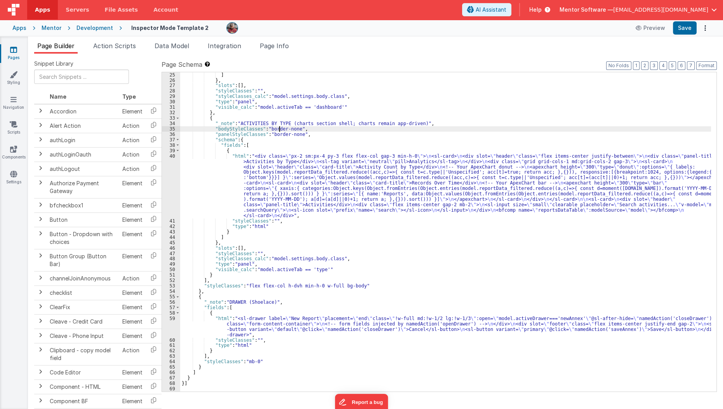
click at [280, 129] on div "] } , "slots" : [ ] , "styleClasses" : "" , "styleClasses_calc" : "model.settin…" at bounding box center [445, 237] width 531 height 330
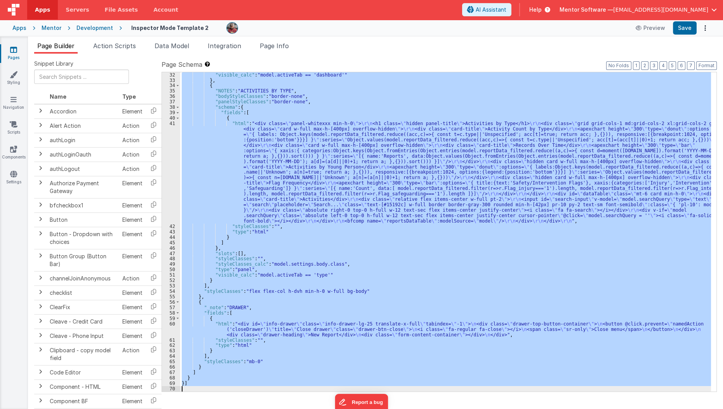
scroll to position [779, 0]
click at [683, 33] on button "Save" at bounding box center [685, 27] width 24 height 13
click at [487, 133] on div ""visible_calc" : "model.activeTab == 'dashboard'" } , { "NOTES" : "ACTIVITIES B…" at bounding box center [445, 231] width 531 height 319
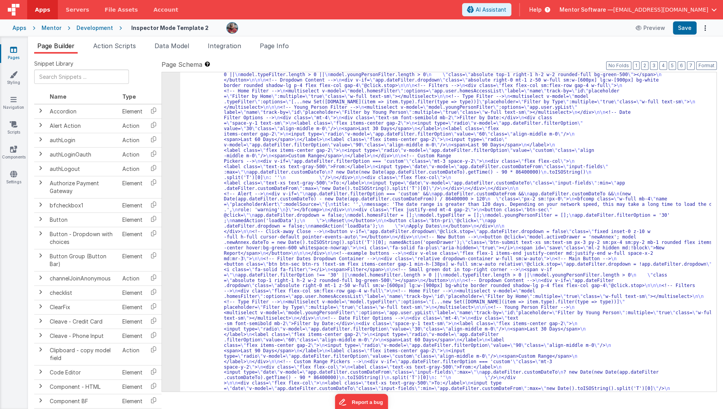
scroll to position [0, 0]
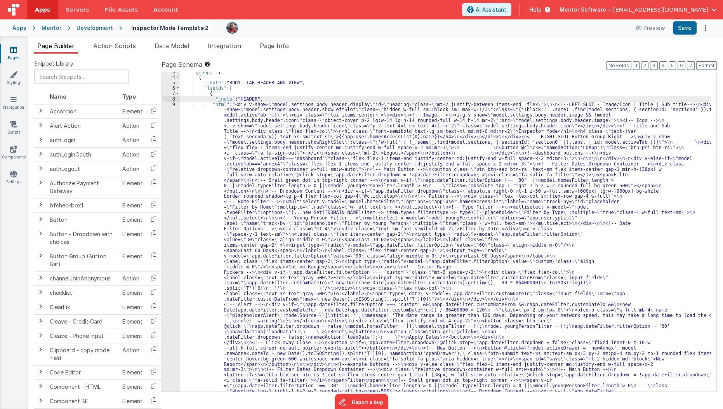
click at [7, 49] on link "Pages" at bounding box center [14, 54] width 28 height 16
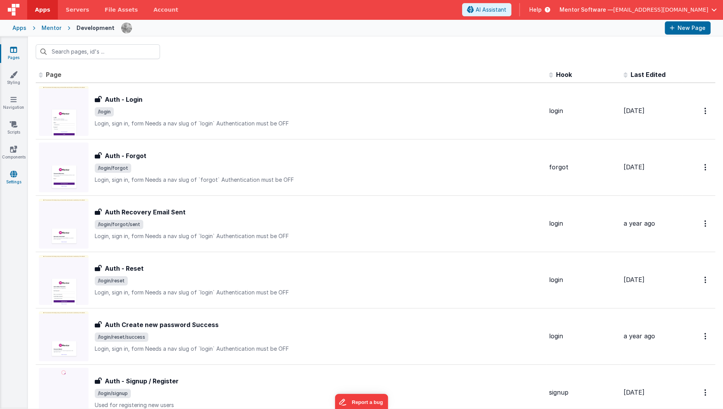
click at [15, 177] on icon at bounding box center [13, 174] width 7 height 8
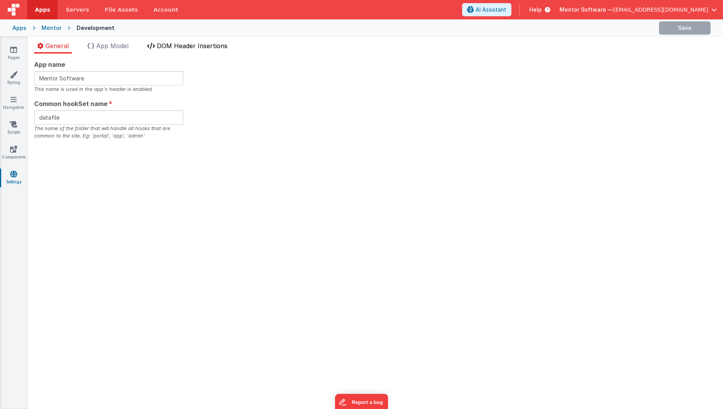
click at [160, 42] on span "DOM Header Insertions" at bounding box center [192, 46] width 71 height 8
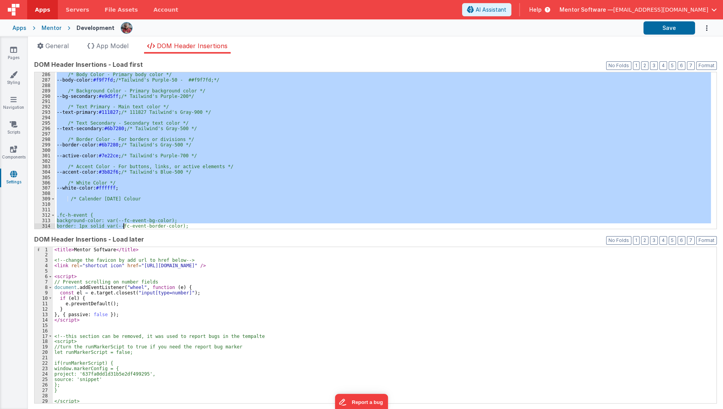
scroll to position [1635, 0]
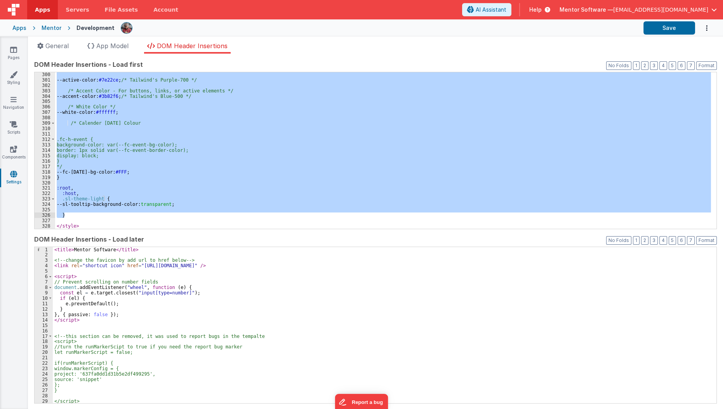
drag, startPoint x: 114, startPoint y: 95, endPoint x: 142, endPoint y: 216, distance: 124.1
click at [142, 216] on div "--active-color: #7e22ce ; /* Tailwind's Purple-700 */ /* Accent Color - For but…" at bounding box center [383, 155] width 656 height 167
click at [16, 49] on icon at bounding box center [13, 50] width 7 height 8
